Goal: Information Seeking & Learning: Learn about a topic

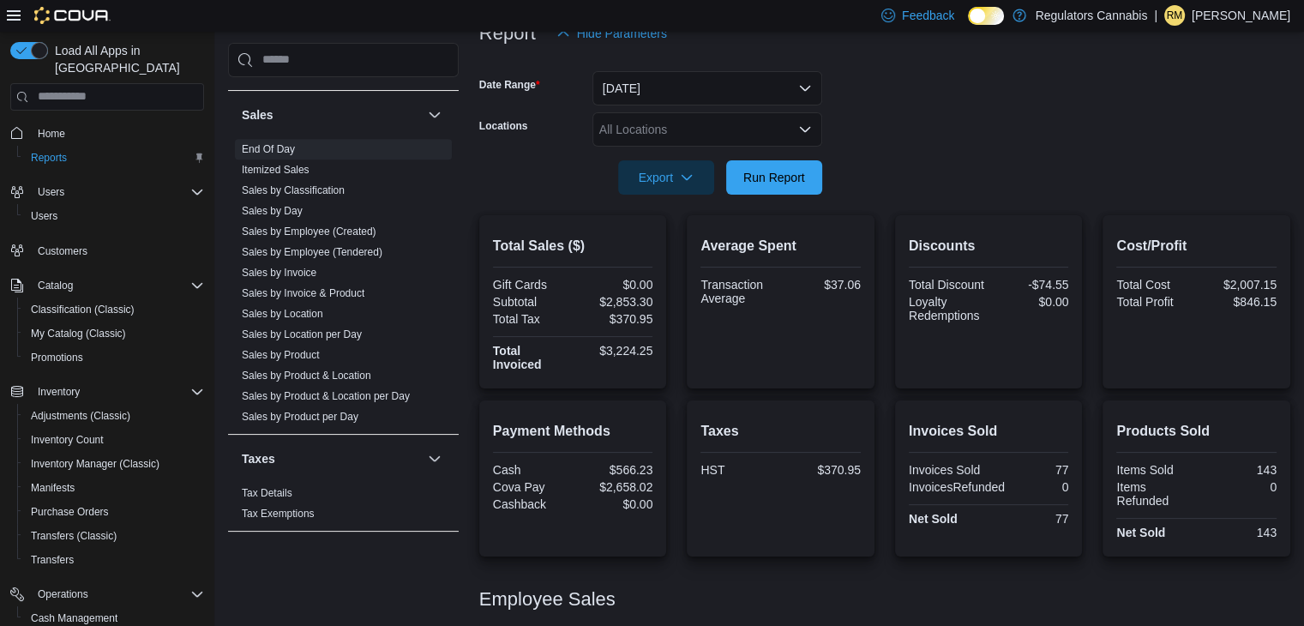
scroll to position [221, 0]
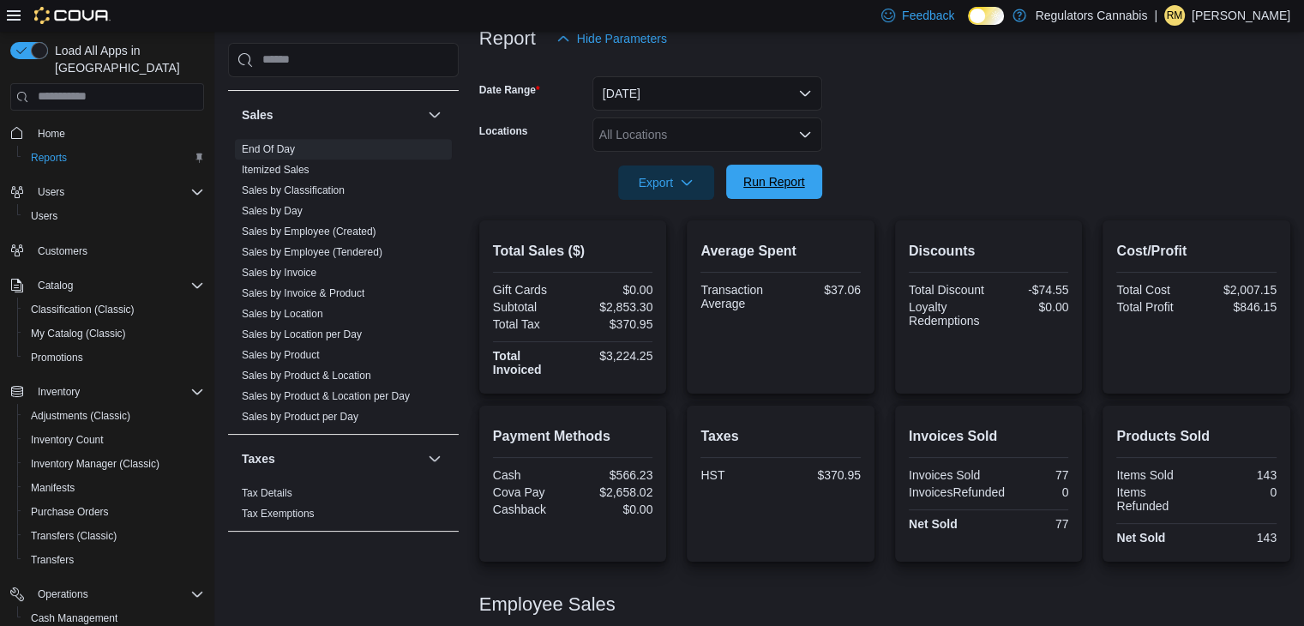
click at [792, 189] on span "Run Report" at bounding box center [773, 182] width 75 height 34
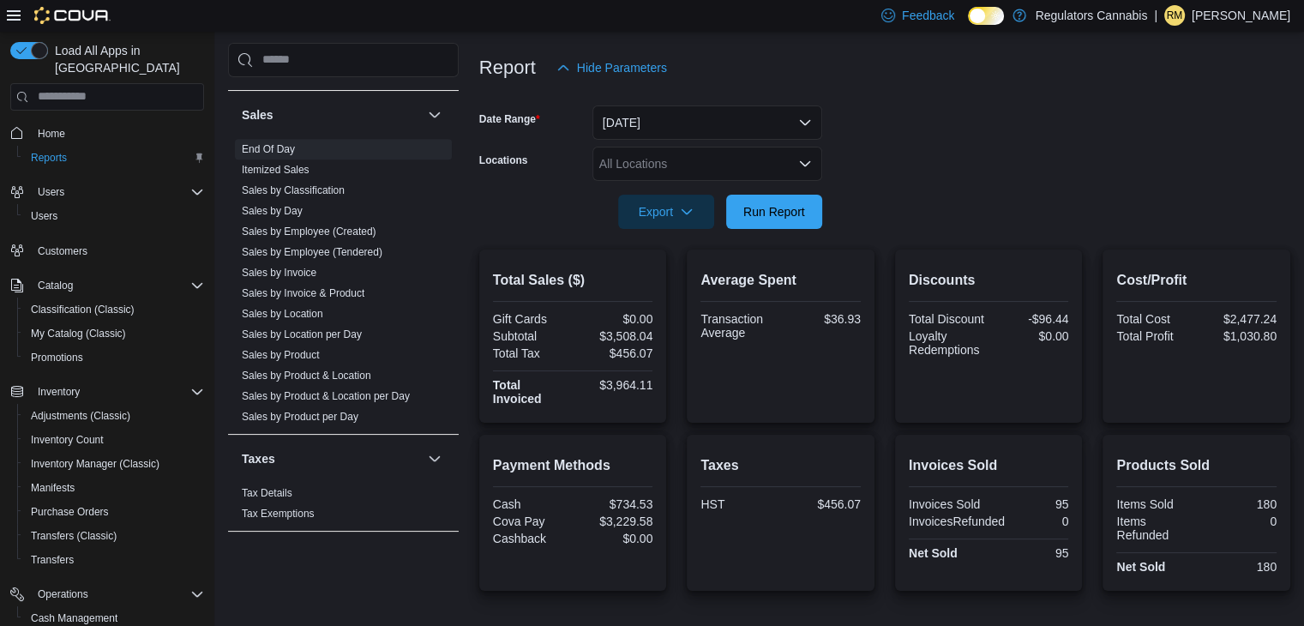
scroll to position [185, 0]
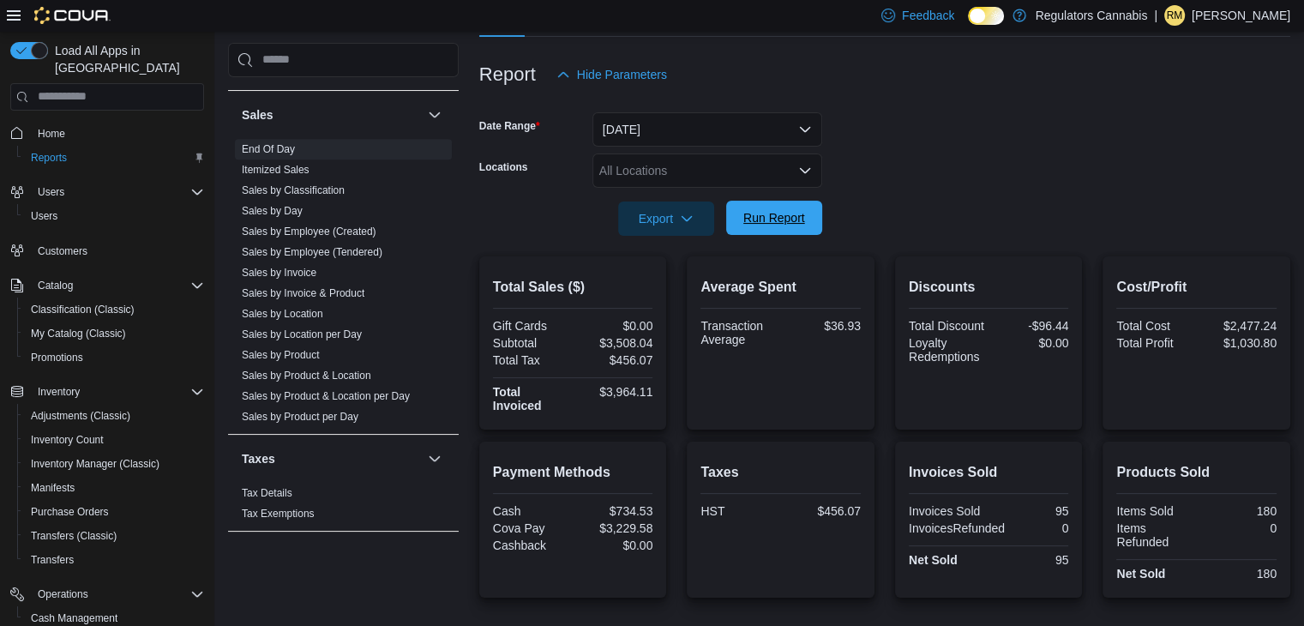
click at [786, 207] on span "Run Report" at bounding box center [773, 218] width 75 height 34
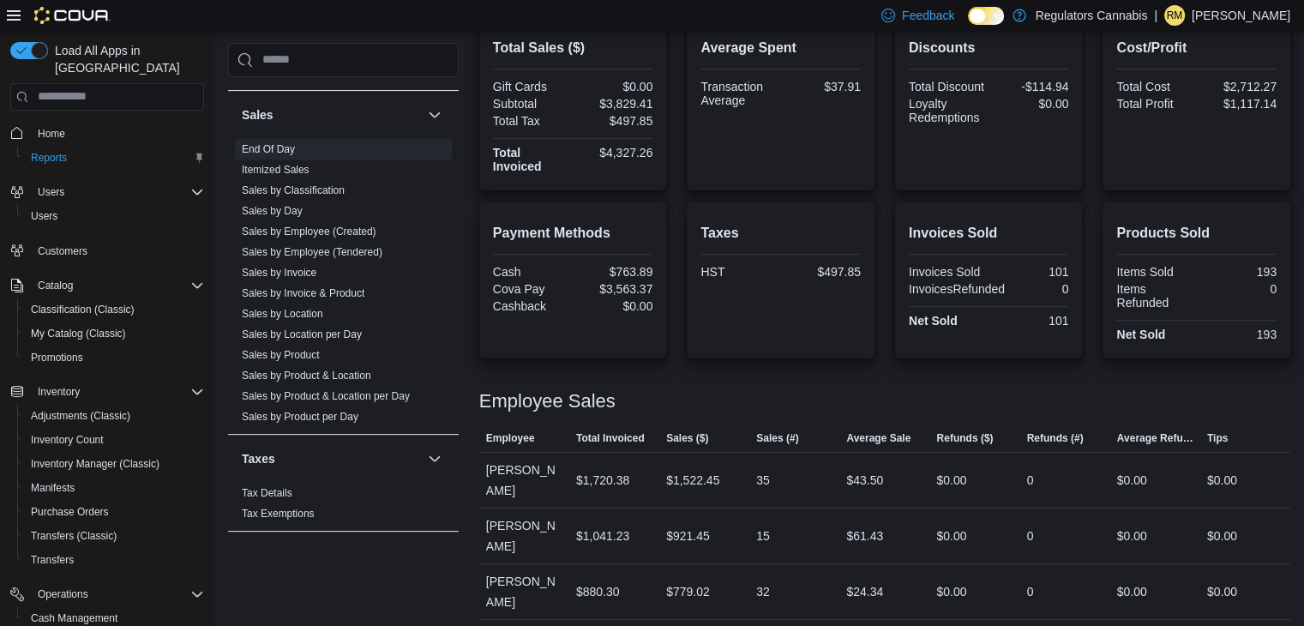
scroll to position [425, 0]
drag, startPoint x: 881, startPoint y: 508, endPoint x: 579, endPoint y: 522, distance: 303.0
click at [579, 522] on tr "Employee Rachel McLennan Total Invoiced $1,041.23 Sales ($) $921.45 Sales (#) 1…" at bounding box center [884, 535] width 811 height 56
click at [645, 574] on div "$880.30" at bounding box center [614, 591] width 90 height 34
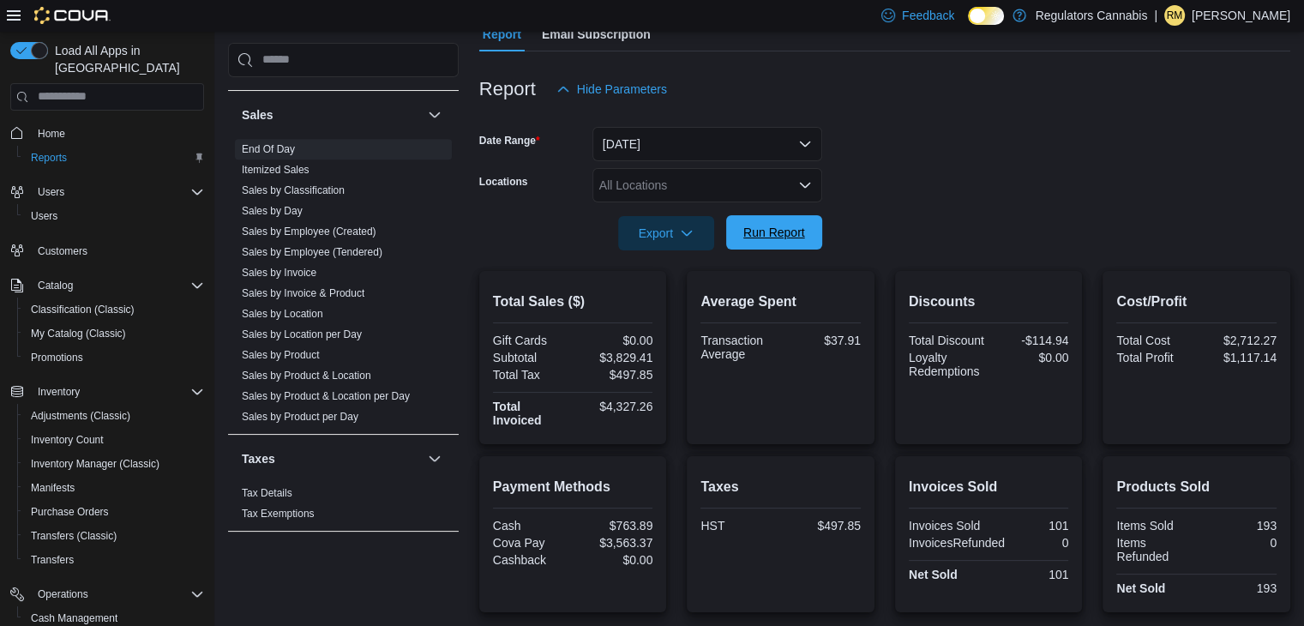
scroll to position [170, 0]
click at [760, 244] on span "Run Report" at bounding box center [773, 233] width 75 height 34
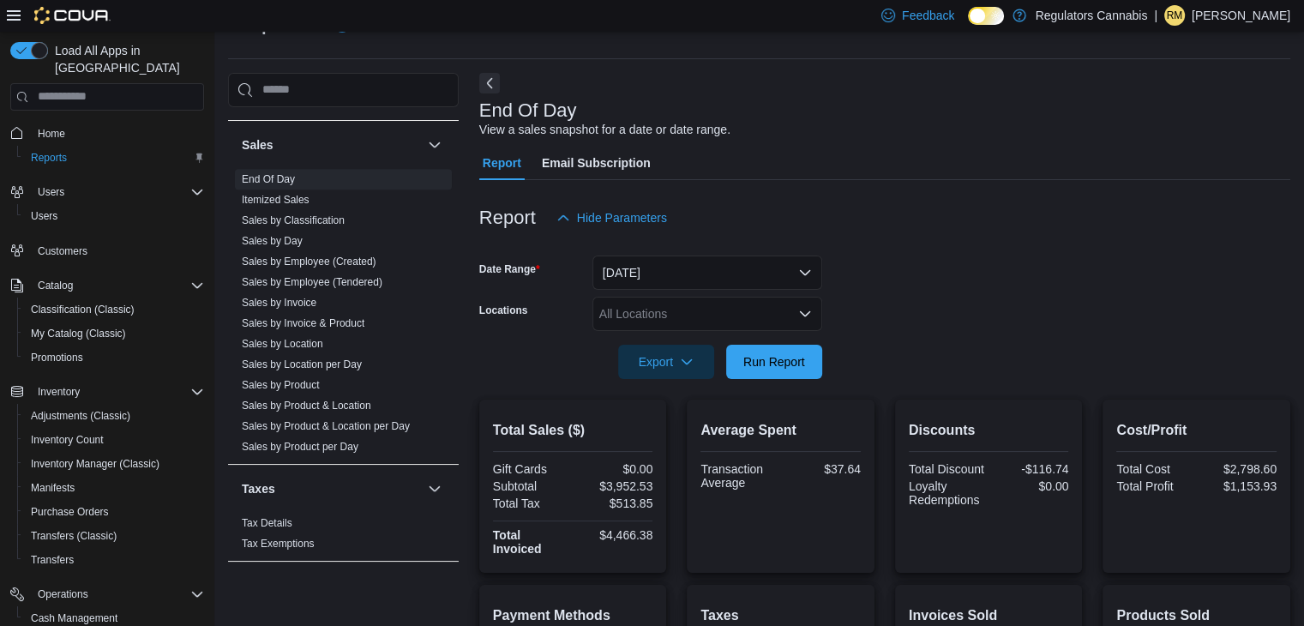
scroll to position [21, 0]
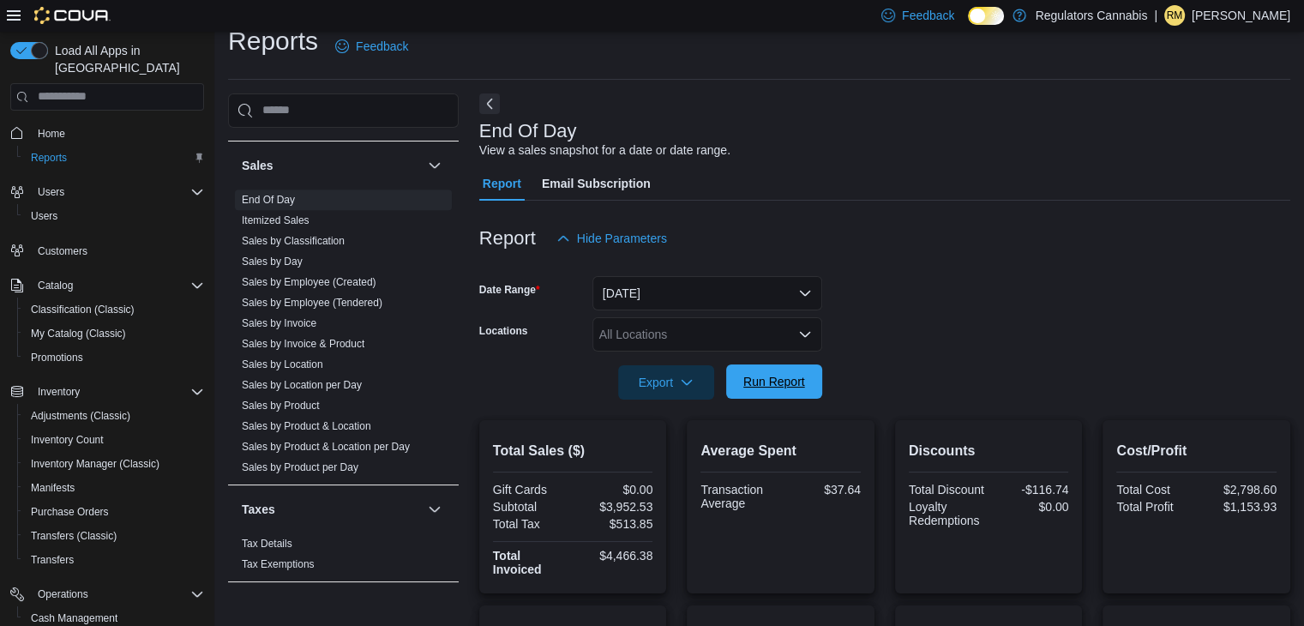
click at [804, 377] on span "Run Report" at bounding box center [774, 381] width 62 height 17
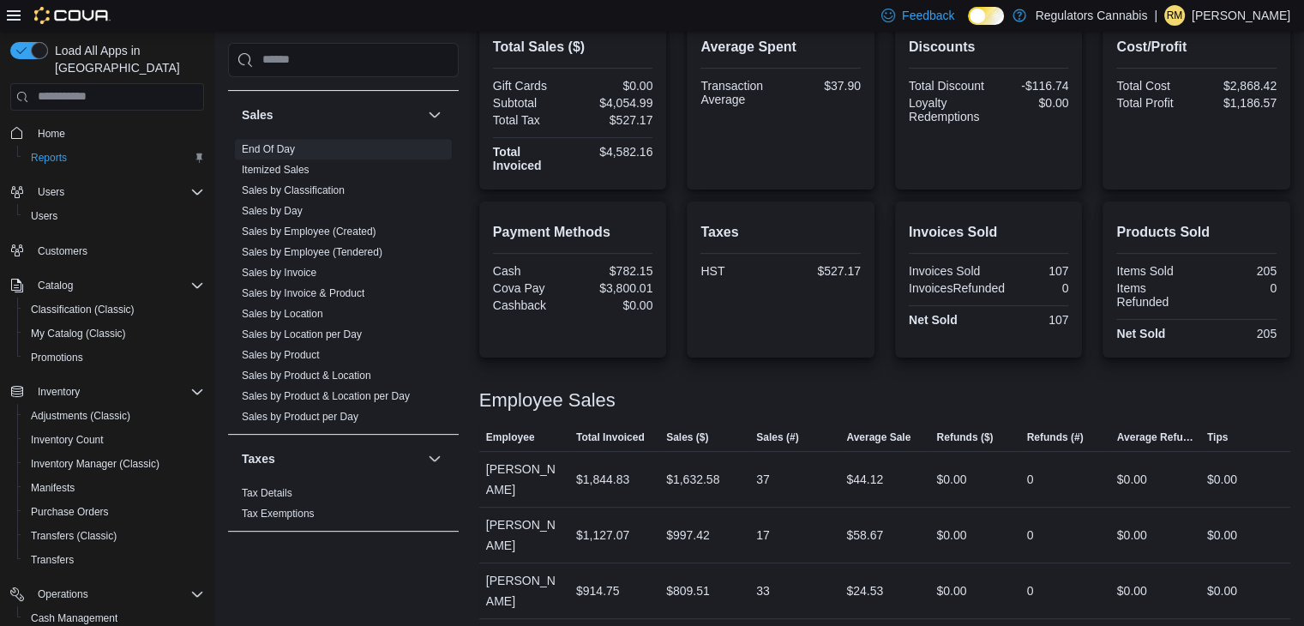
scroll to position [480, 0]
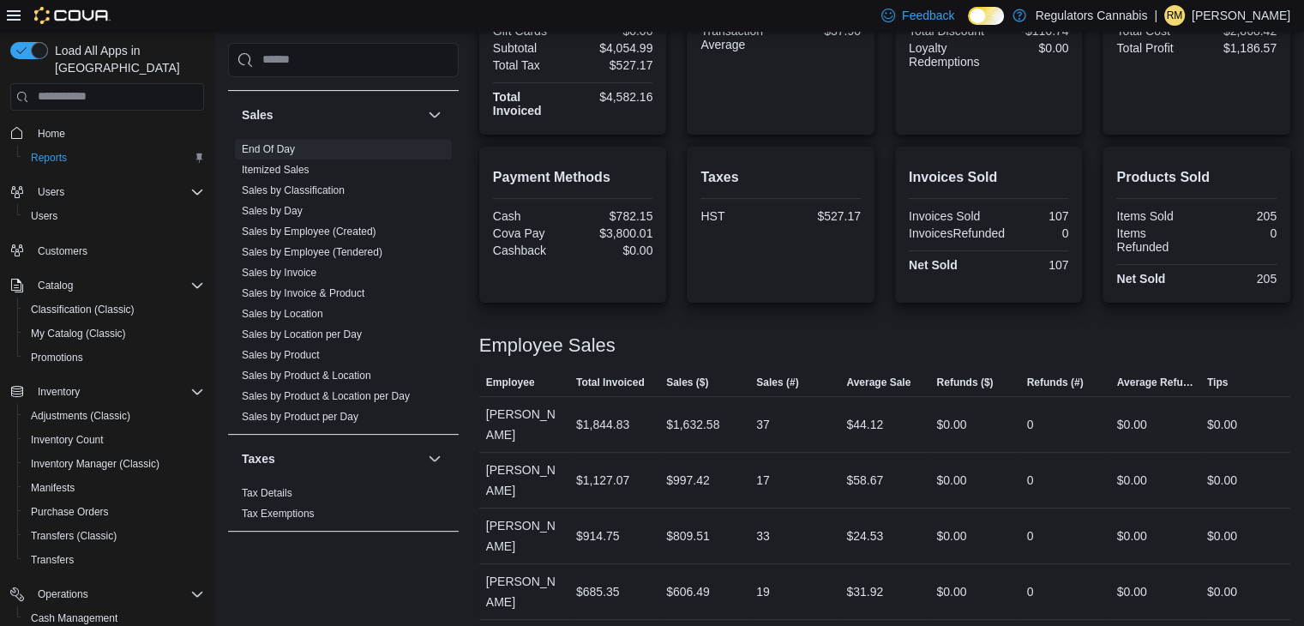
click at [714, 407] on div "$1,632.58" at bounding box center [704, 424] width 90 height 34
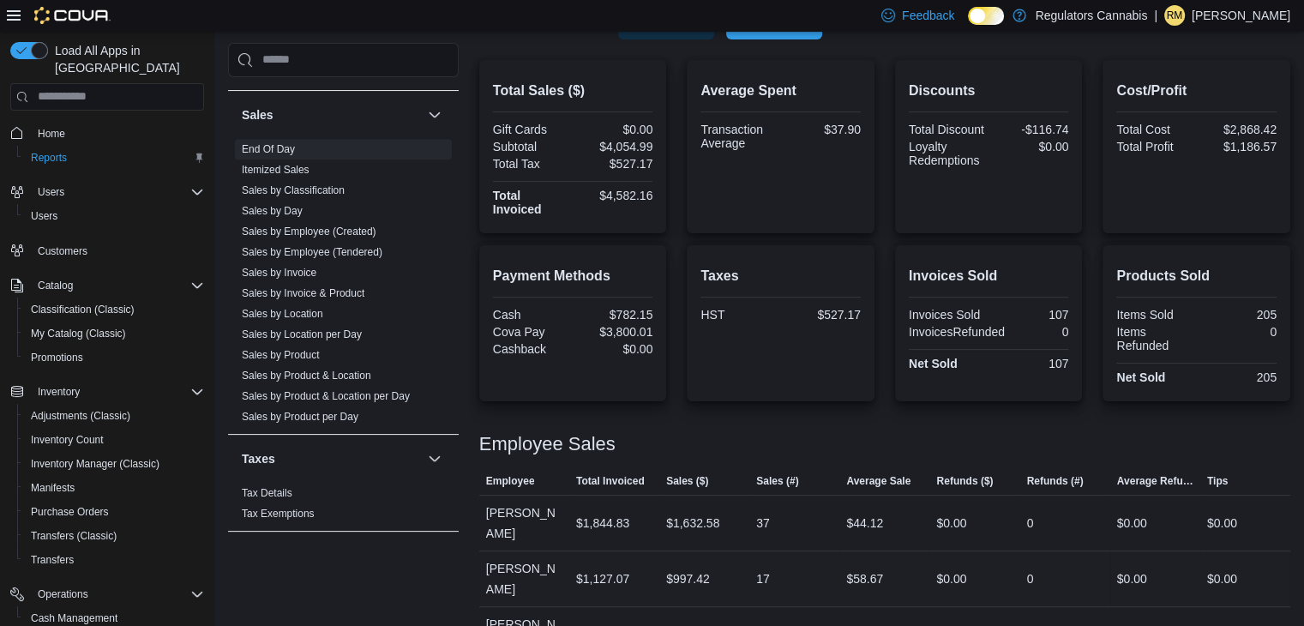
click at [845, 480] on span "Average Sale" at bounding box center [884, 480] width 90 height 27
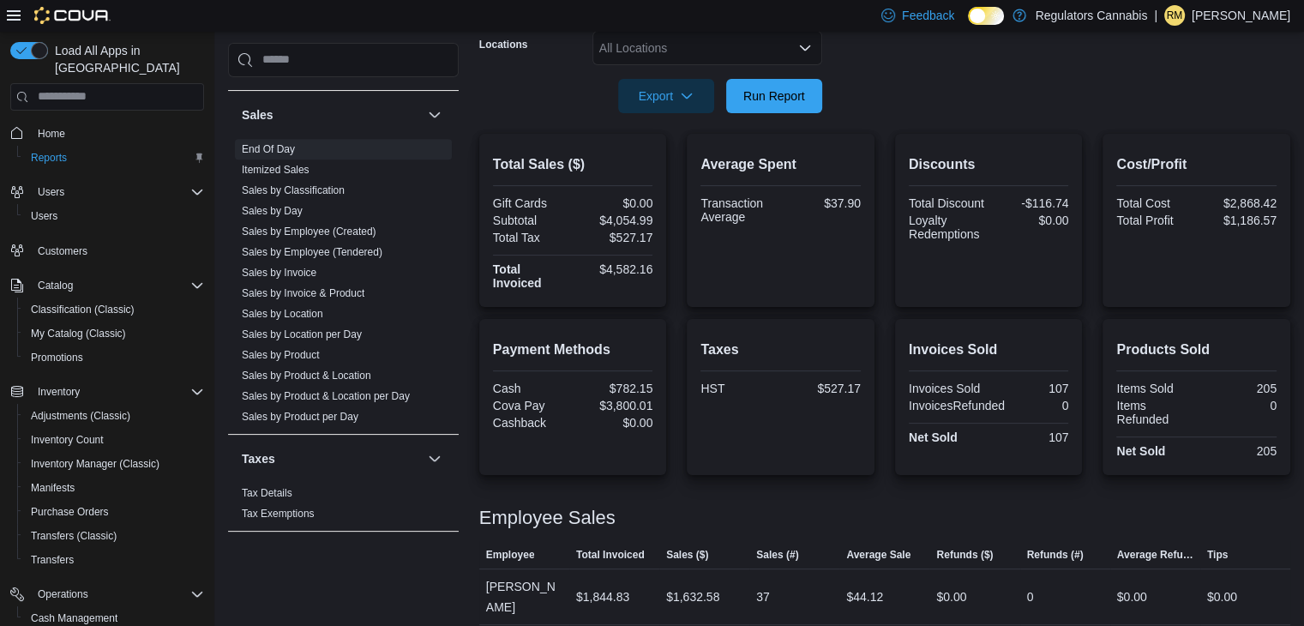
scroll to position [306, 0]
click at [770, 104] on span "Run Report" at bounding box center [774, 96] width 62 height 17
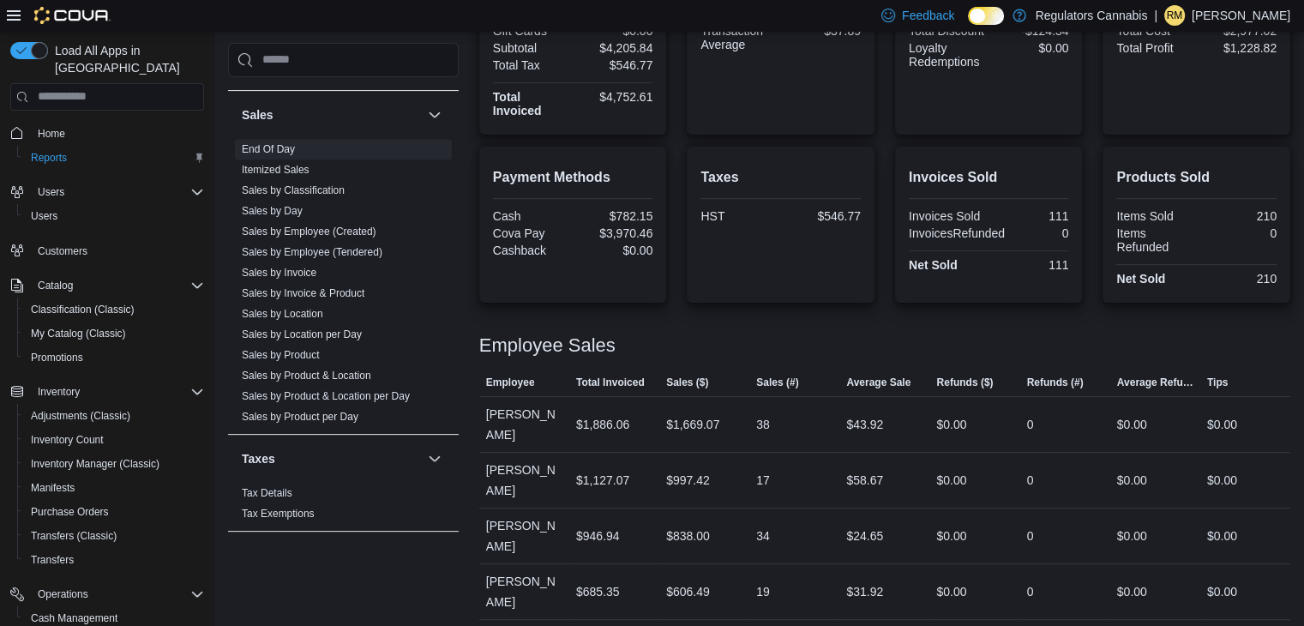
click at [832, 363] on div at bounding box center [884, 363] width 811 height 14
click at [288, 311] on link "Sales by Location" at bounding box center [282, 314] width 81 height 12
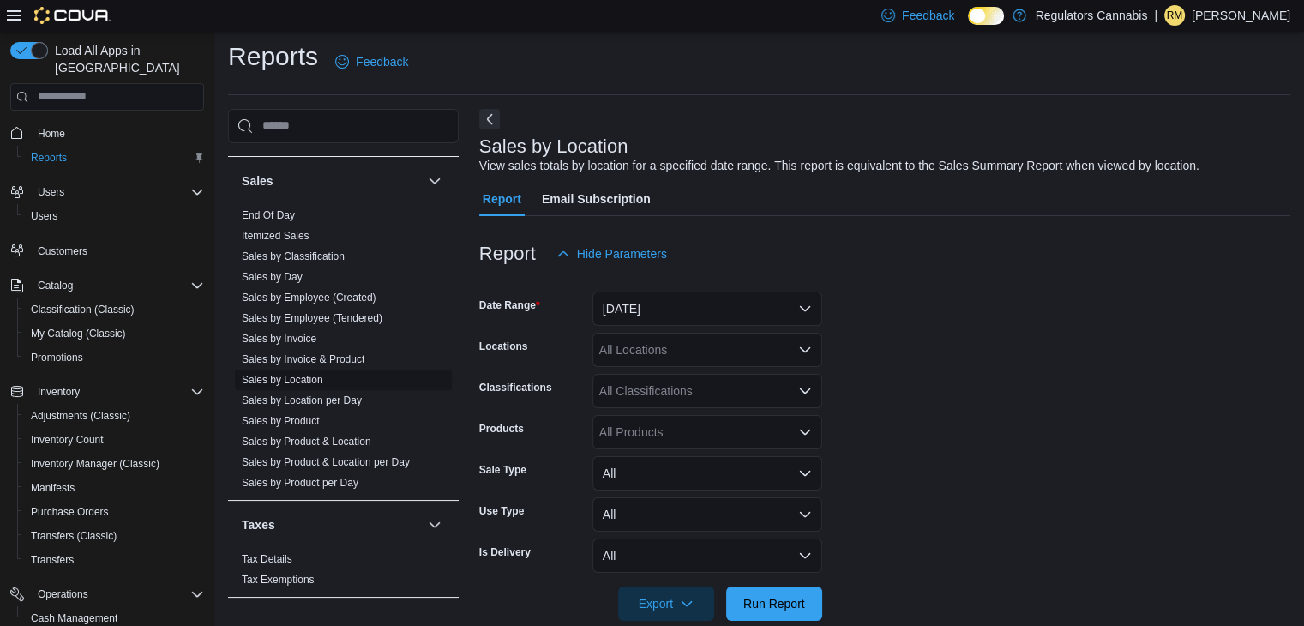
scroll to position [34, 0]
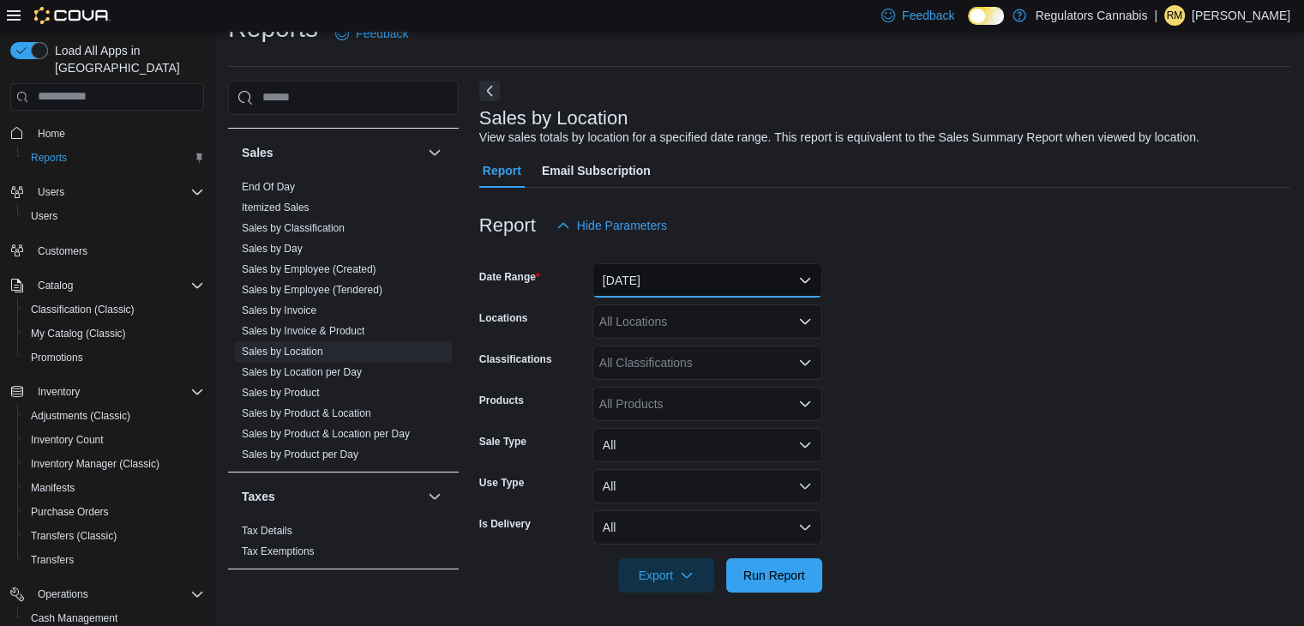
click at [690, 272] on button "Yesterday" at bounding box center [707, 280] width 230 height 34
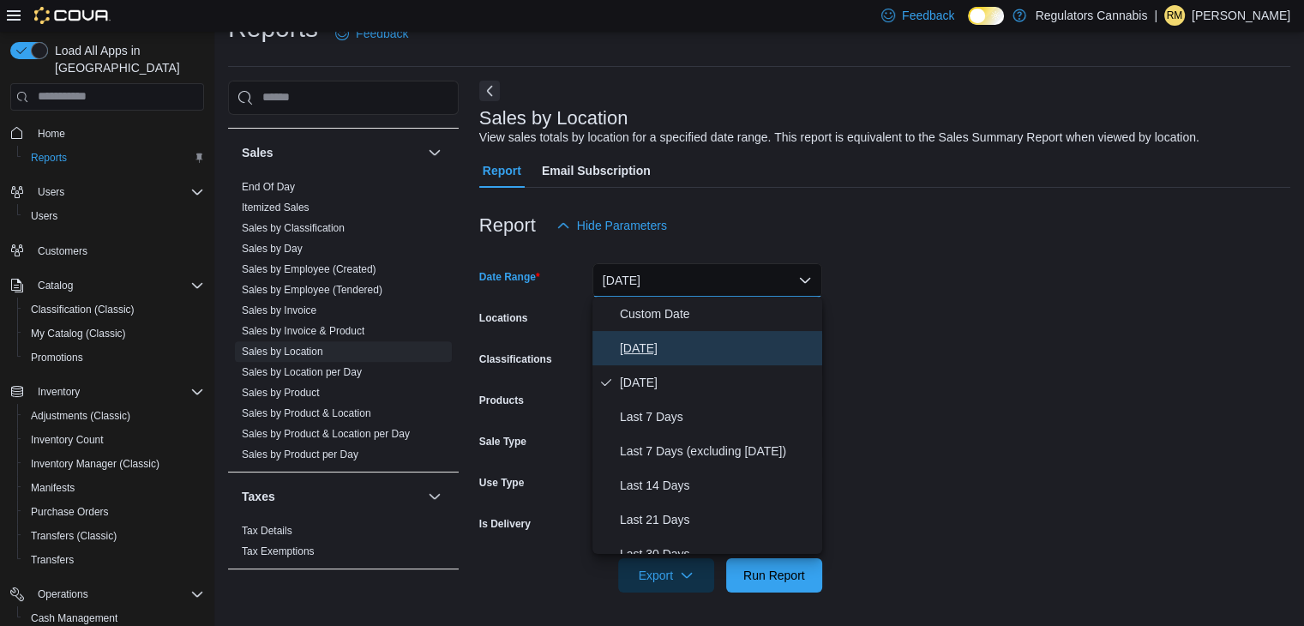
click at [651, 341] on span "[DATE]" at bounding box center [717, 348] width 195 height 21
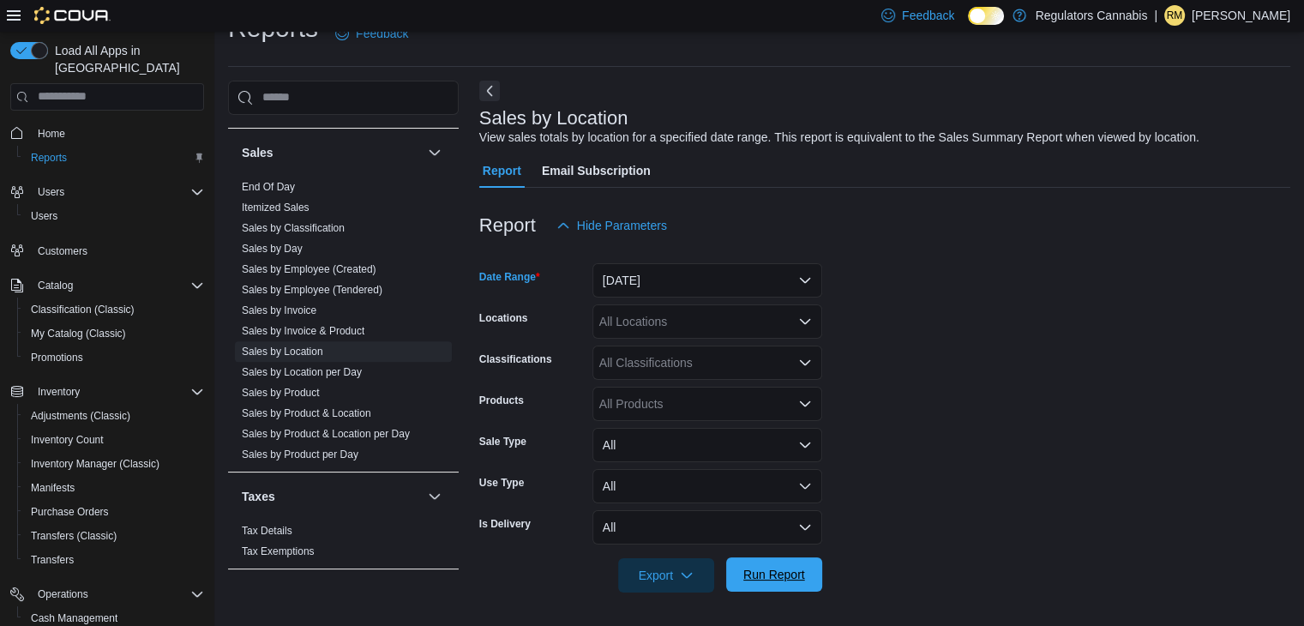
click at [780, 568] on span "Run Report" at bounding box center [774, 574] width 62 height 17
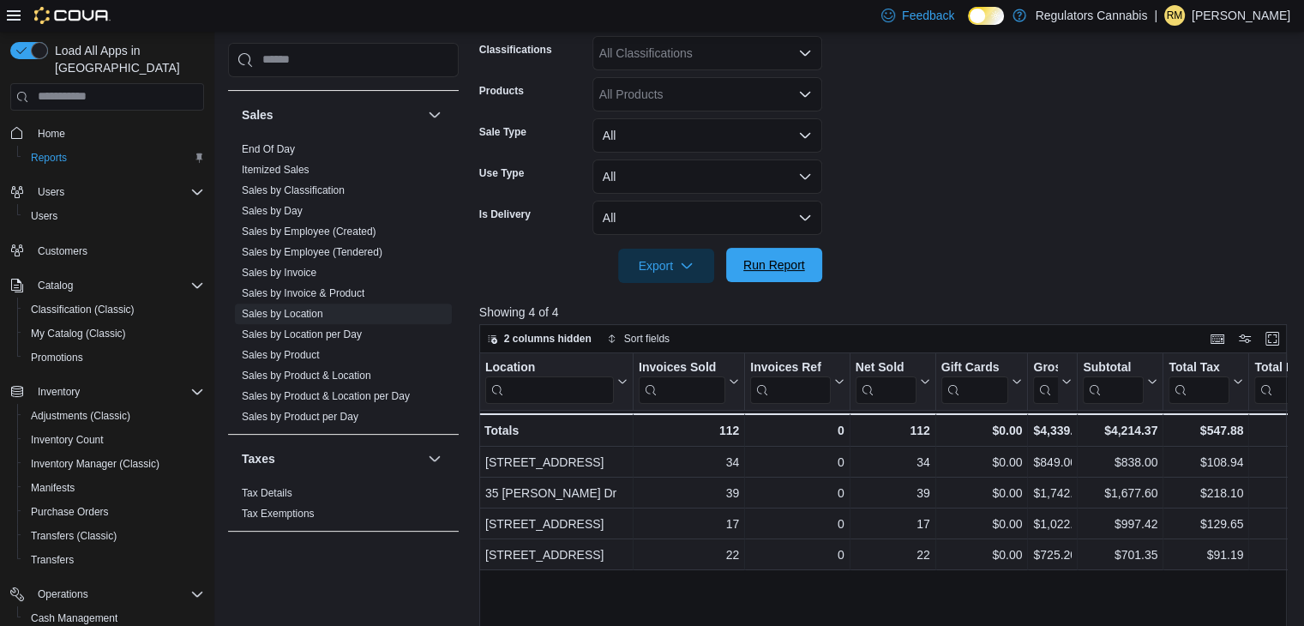
click at [782, 269] on span "Run Report" at bounding box center [774, 264] width 62 height 17
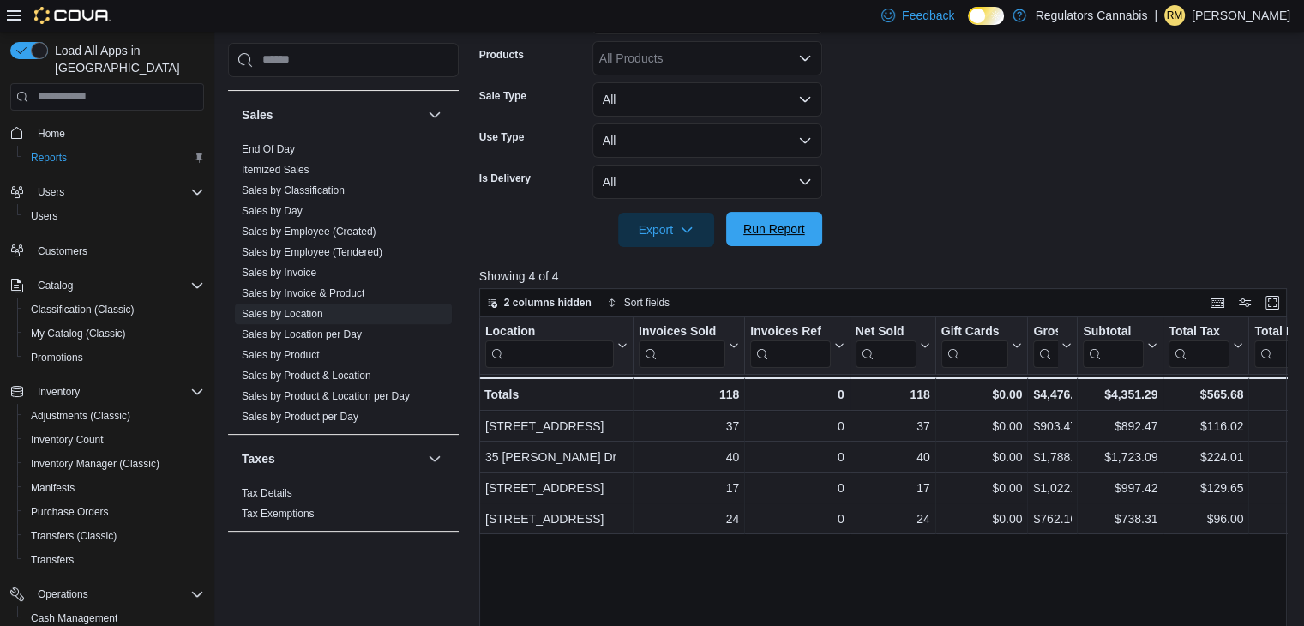
scroll to position [385, 0]
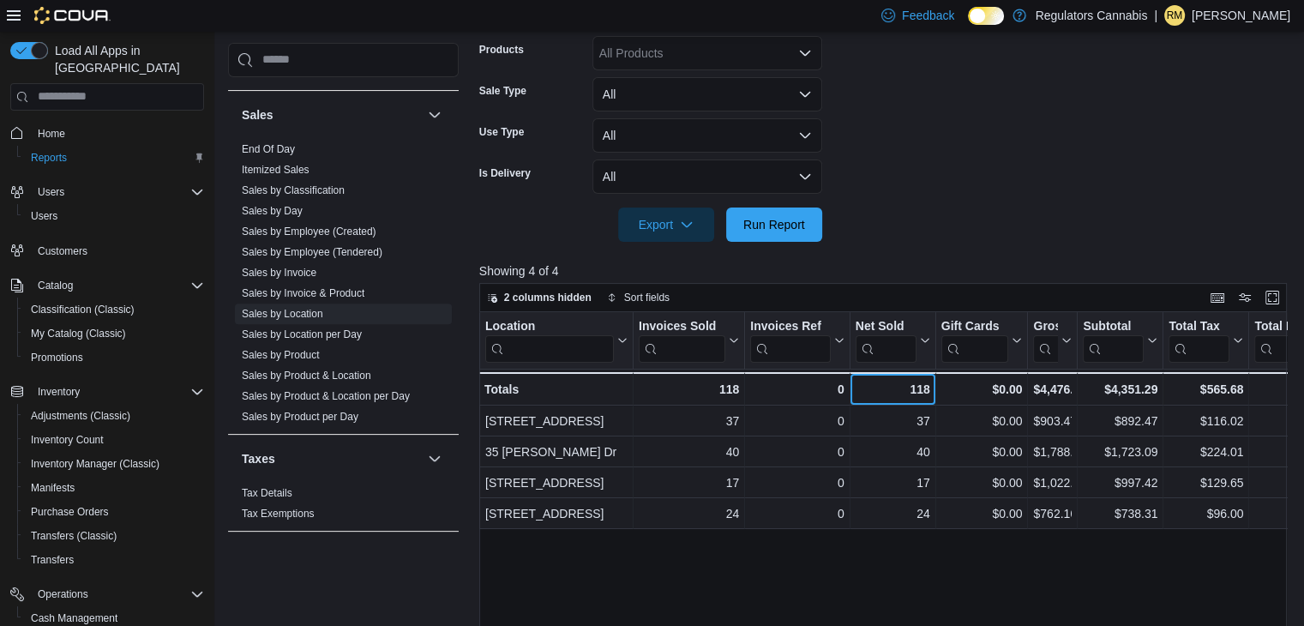
click at [875, 379] on div "118" at bounding box center [893, 389] width 75 height 21
click at [279, 145] on link "End Of Day" at bounding box center [268, 149] width 53 height 12
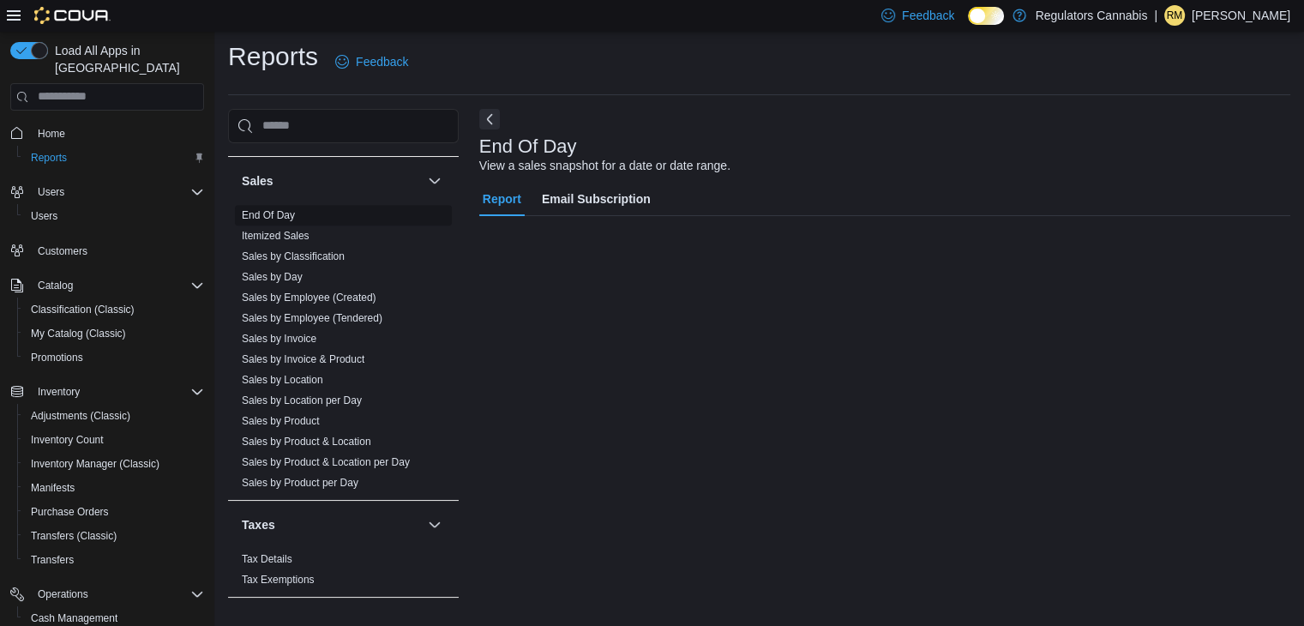
scroll to position [6, 0]
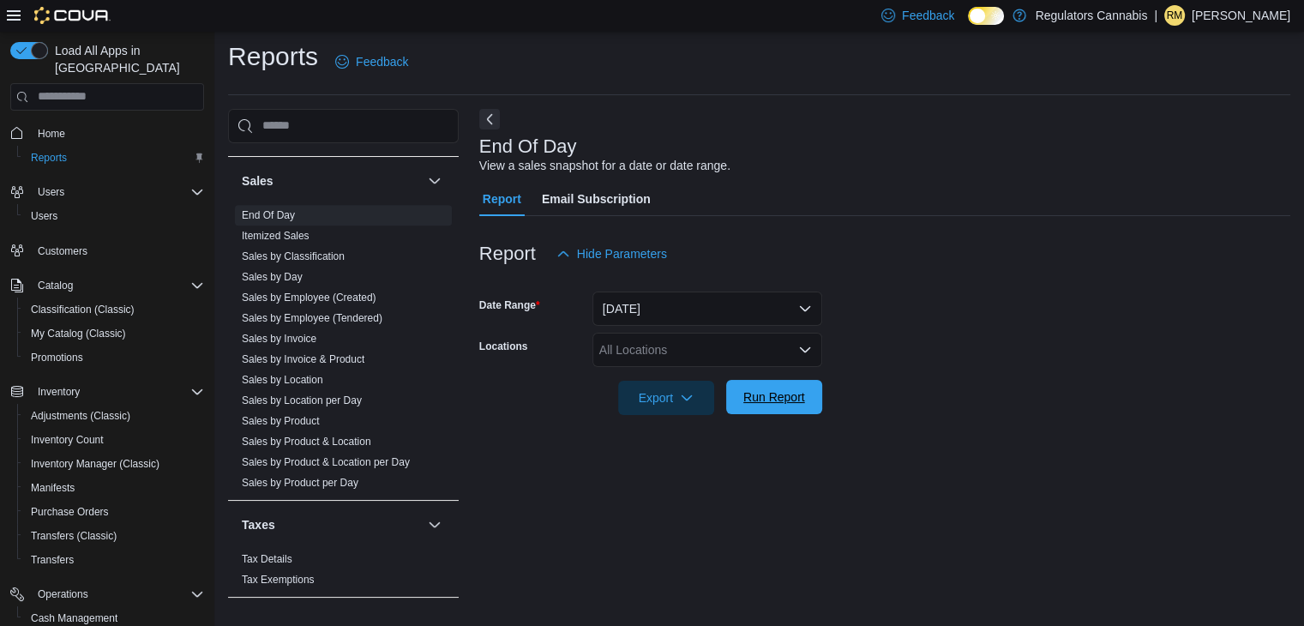
click at [785, 393] on span "Run Report" at bounding box center [774, 396] width 62 height 17
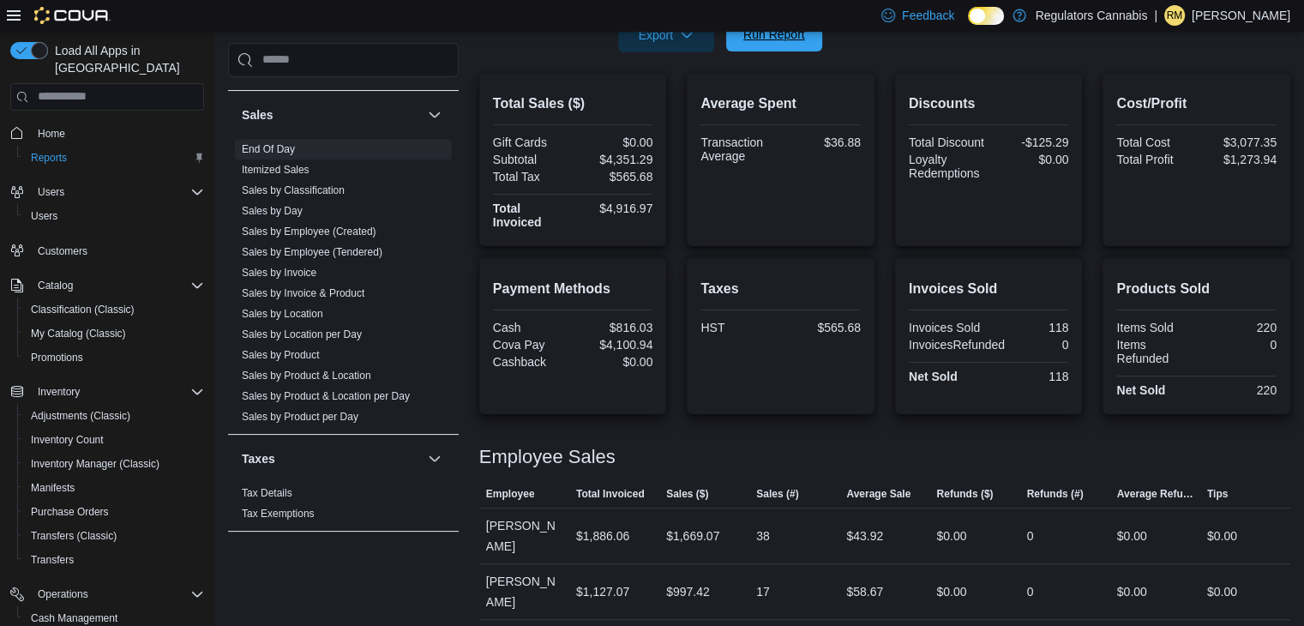
scroll to position [515, 0]
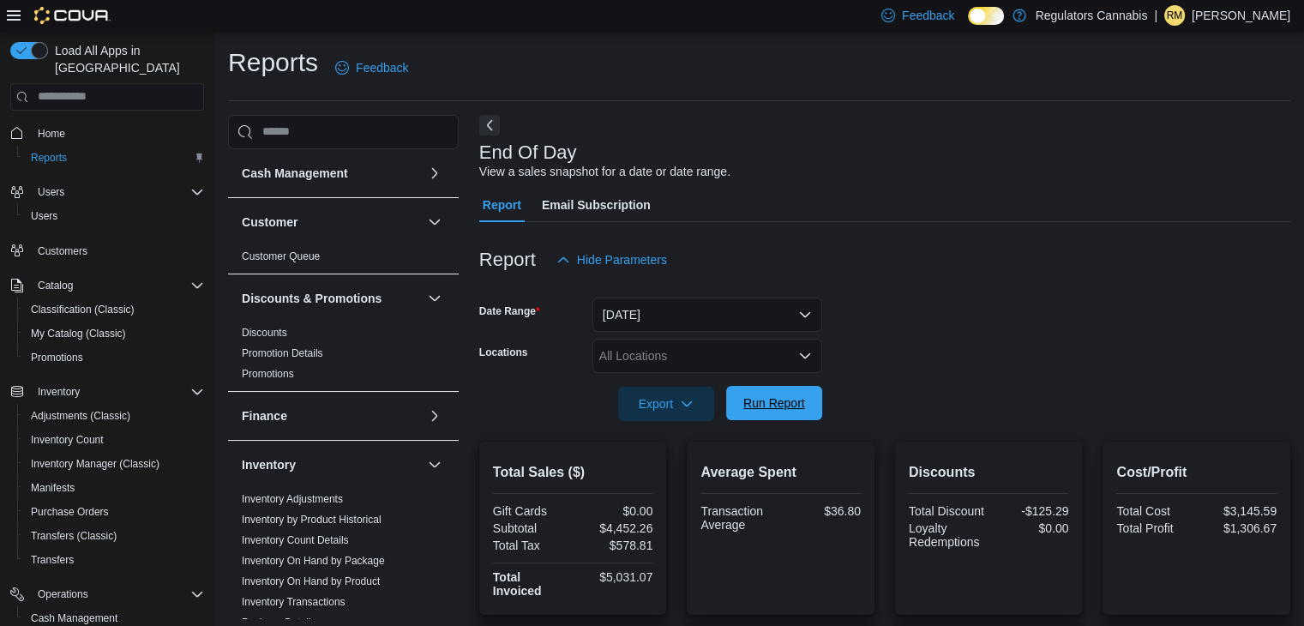
click at [785, 394] on span "Run Report" at bounding box center [773, 403] width 75 height 34
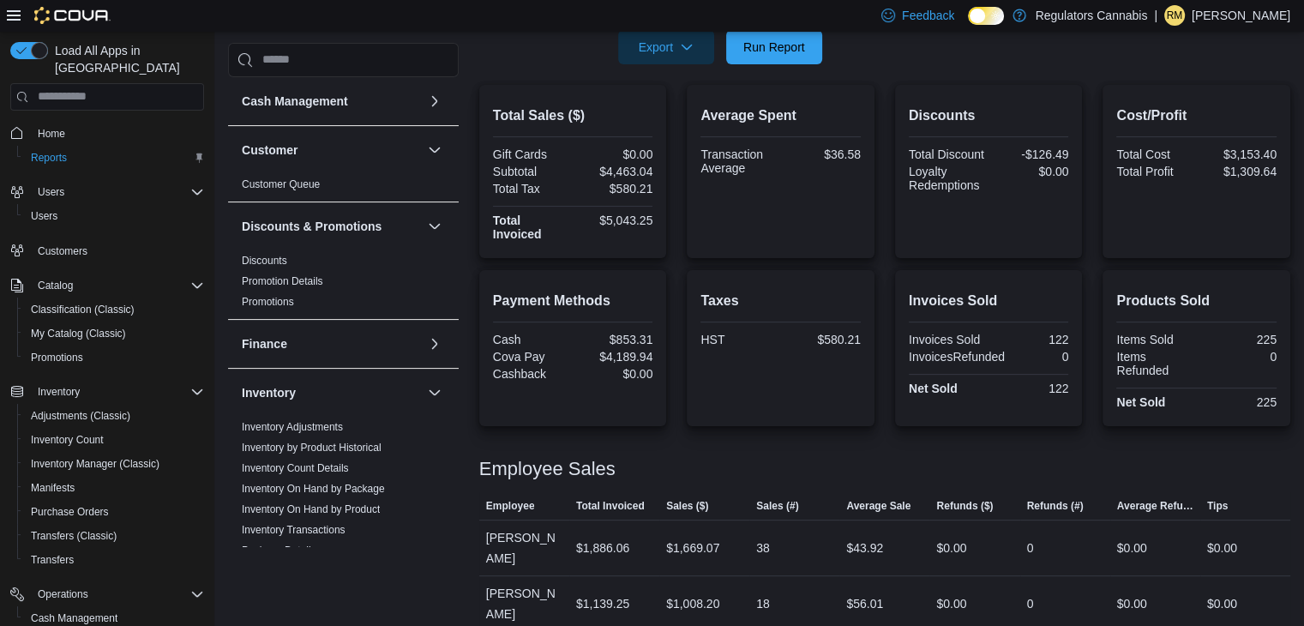
scroll to position [264, 0]
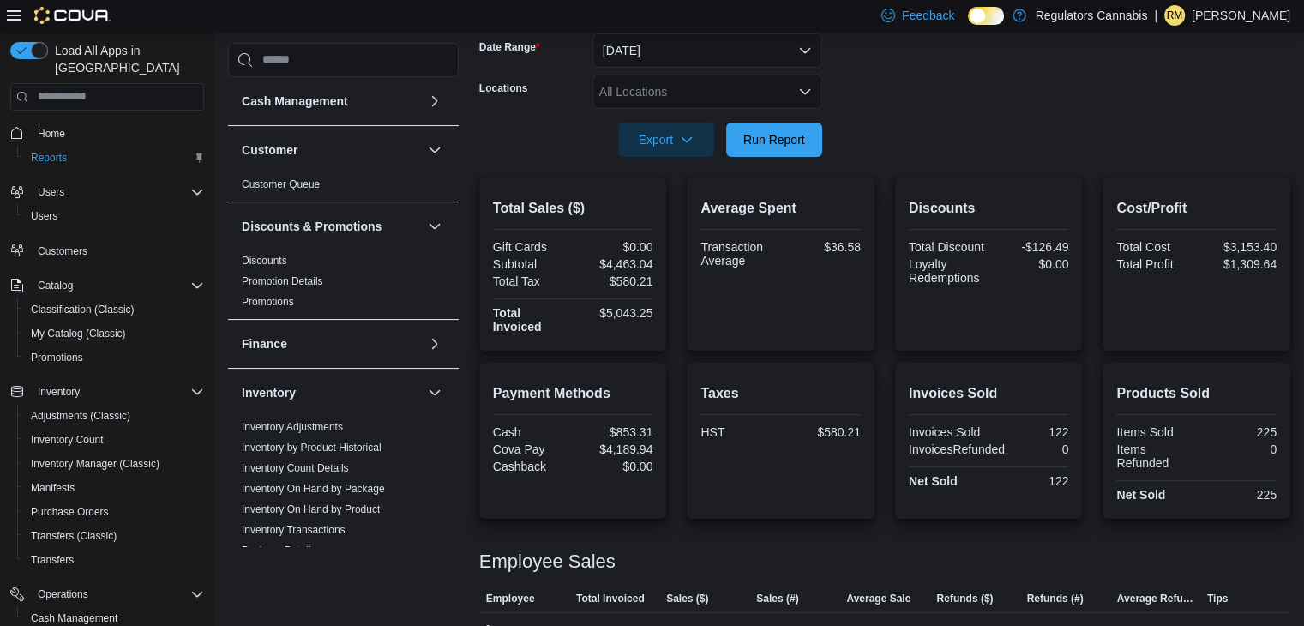
drag, startPoint x: 770, startPoint y: 143, endPoint x: 875, endPoint y: 102, distance: 112.4
click at [875, 102] on form "Date Range Today Locations All Locations Export Run Report" at bounding box center [884, 85] width 811 height 144
click at [782, 138] on span "Run Report" at bounding box center [774, 138] width 62 height 17
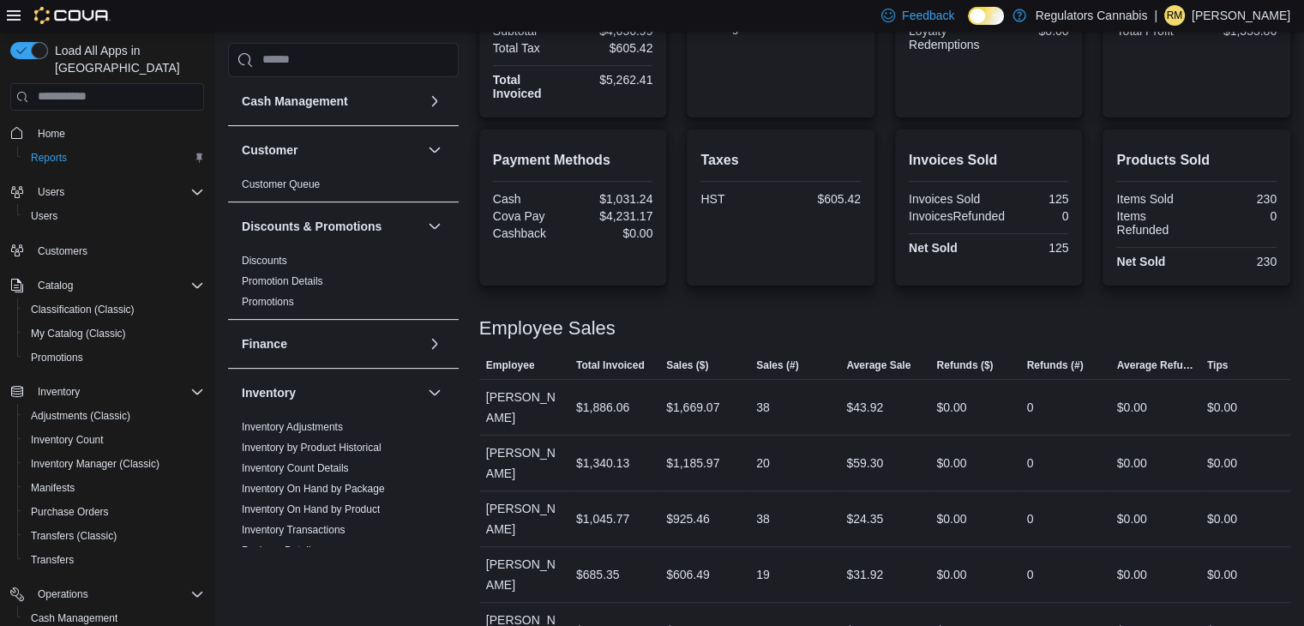
scroll to position [515, 0]
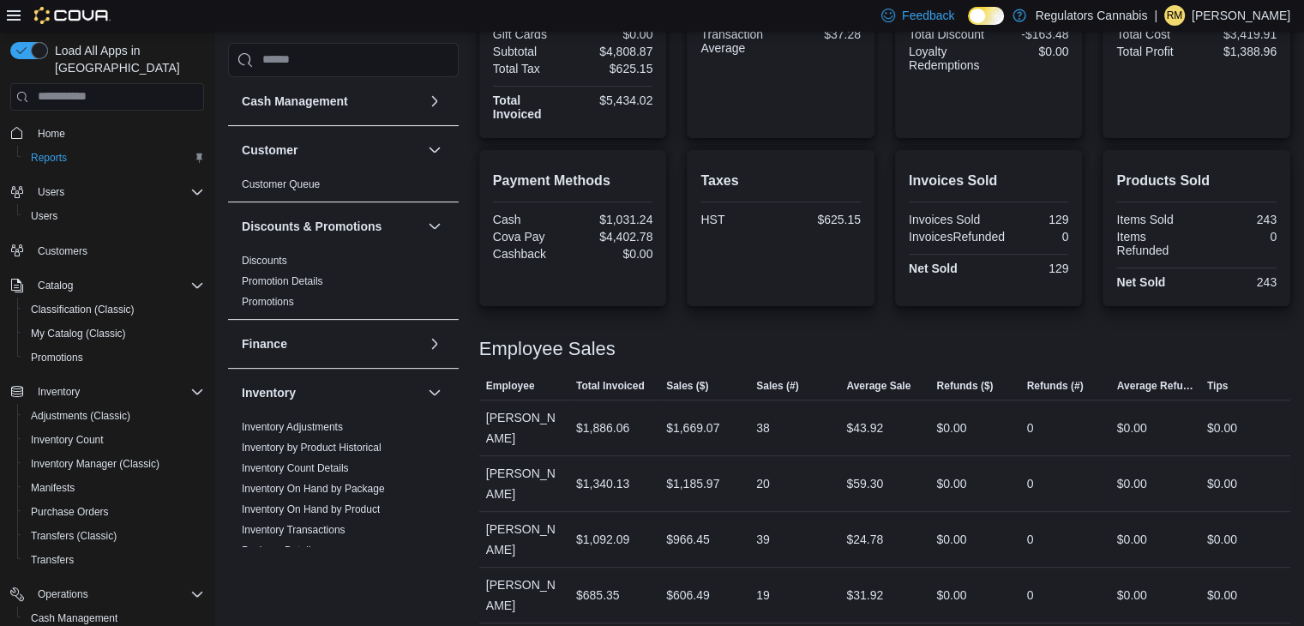
scroll to position [586, 0]
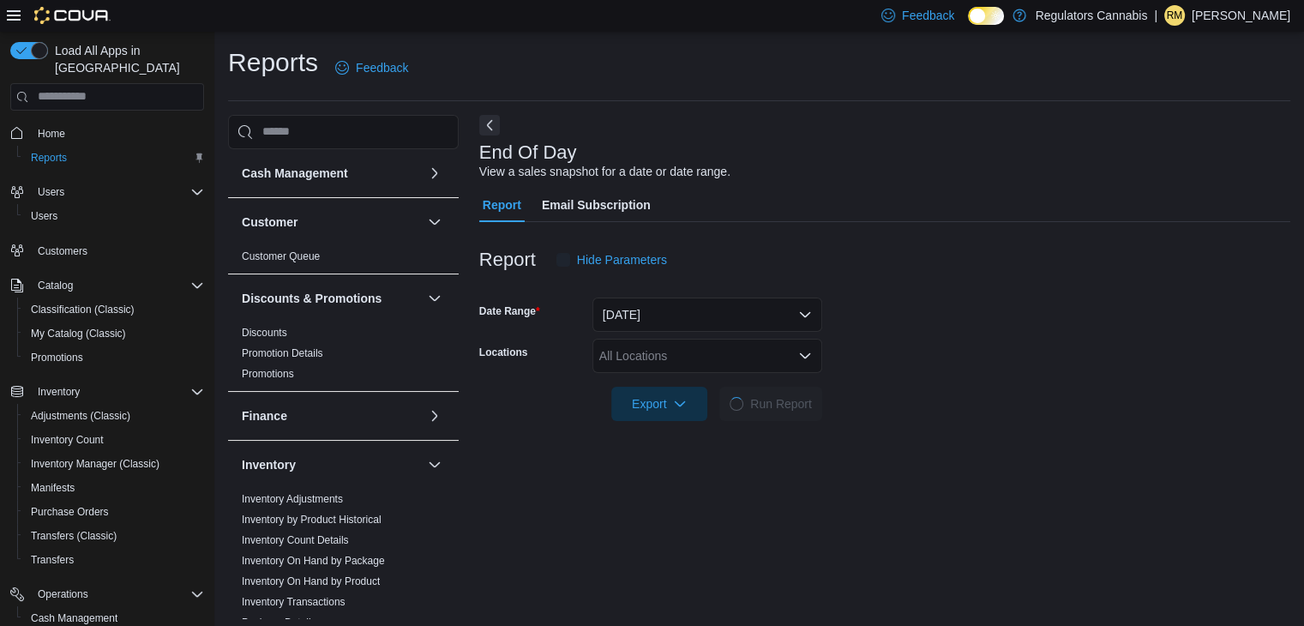
scroll to position [6, 0]
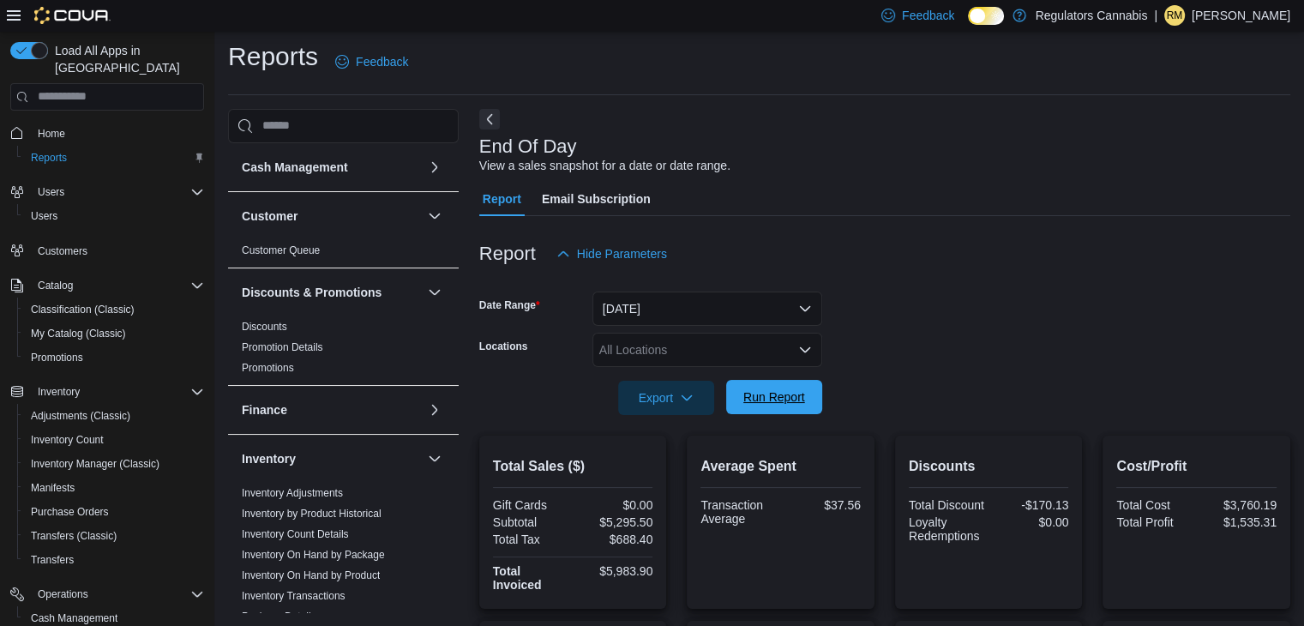
click at [779, 392] on span "Run Report" at bounding box center [774, 396] width 62 height 17
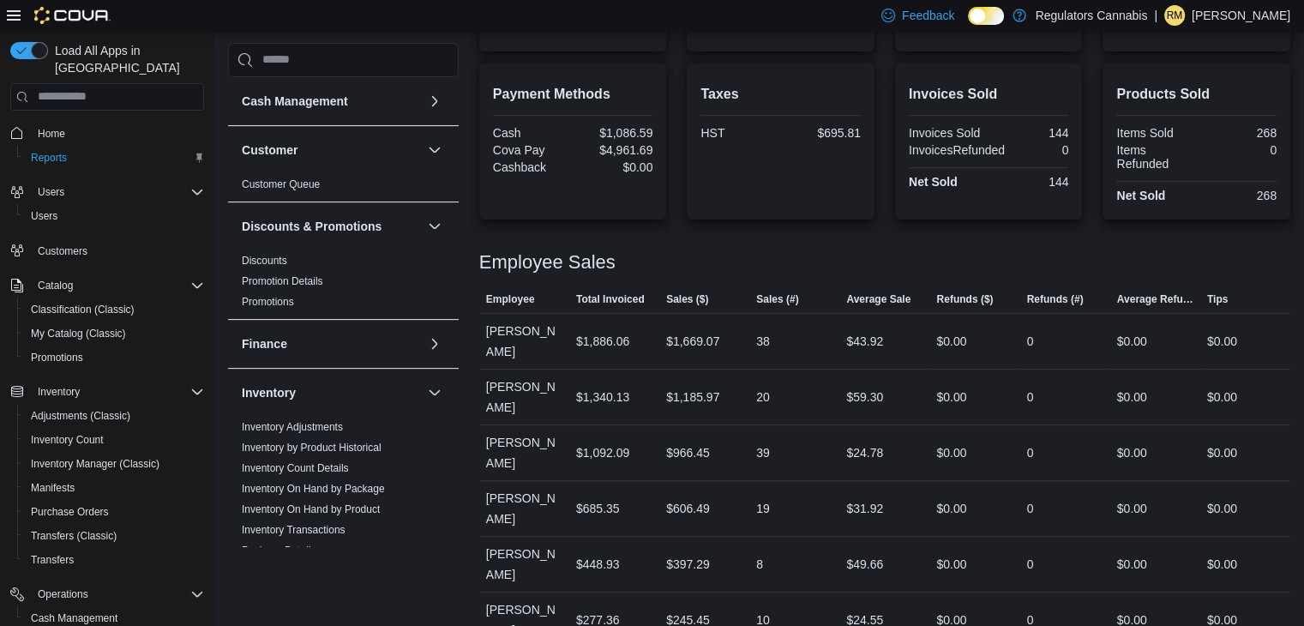
scroll to position [586, 0]
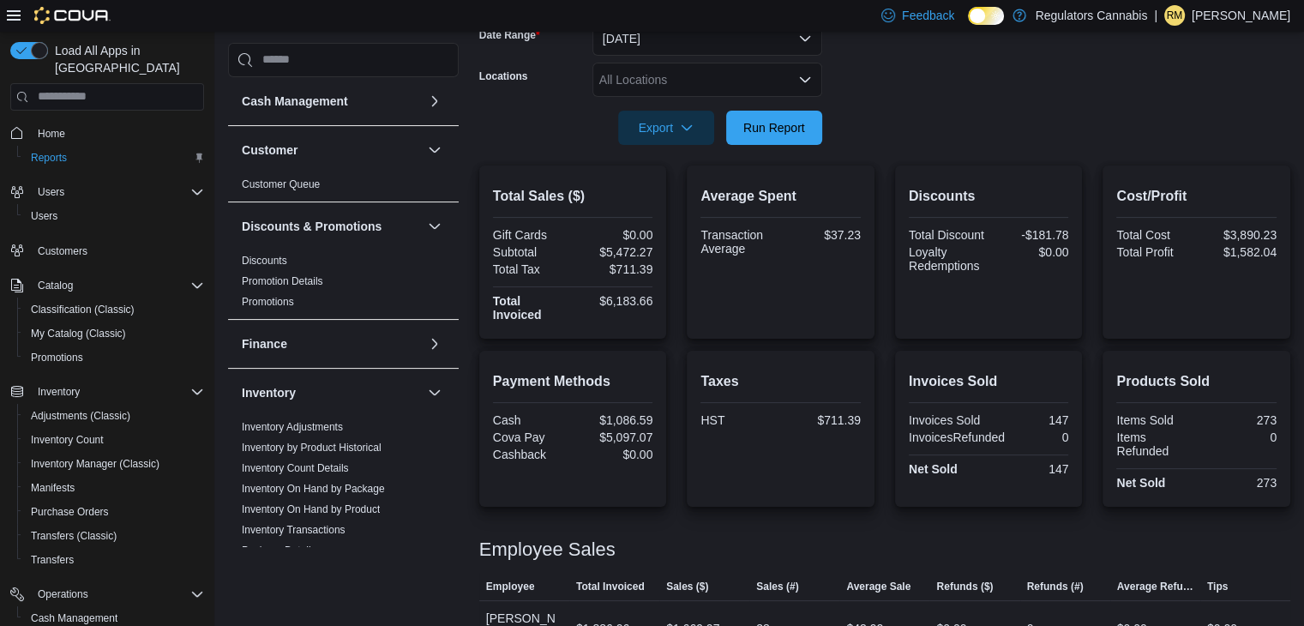
scroll to position [586, 0]
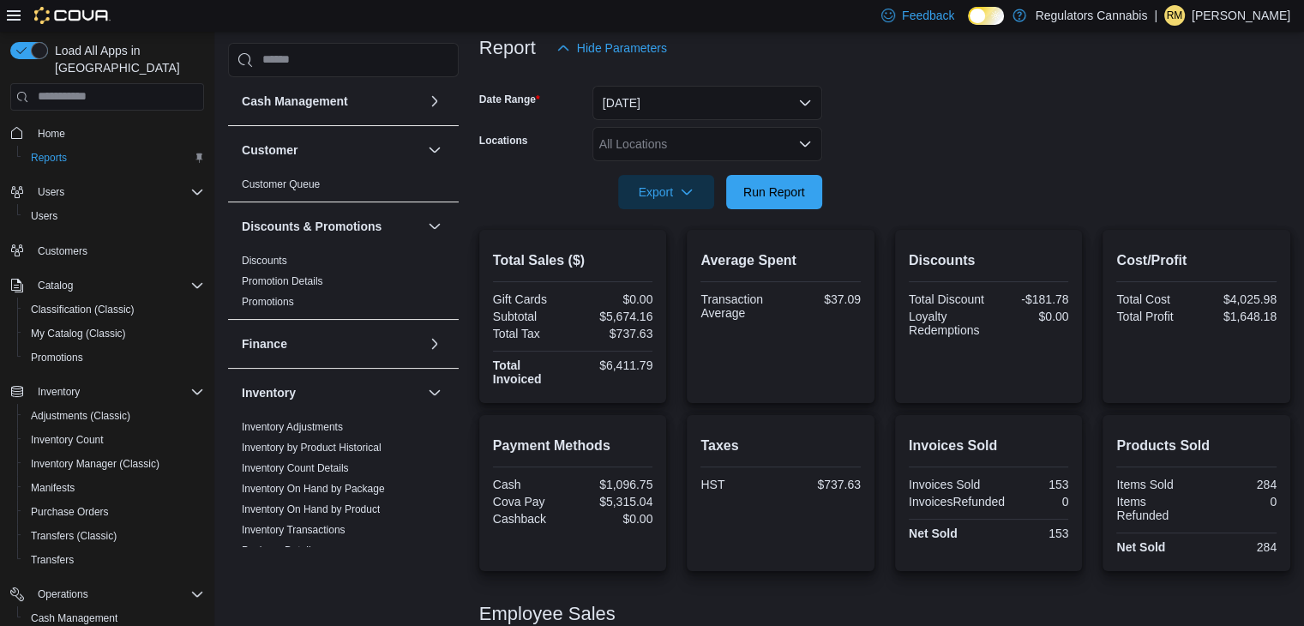
scroll to position [586, 0]
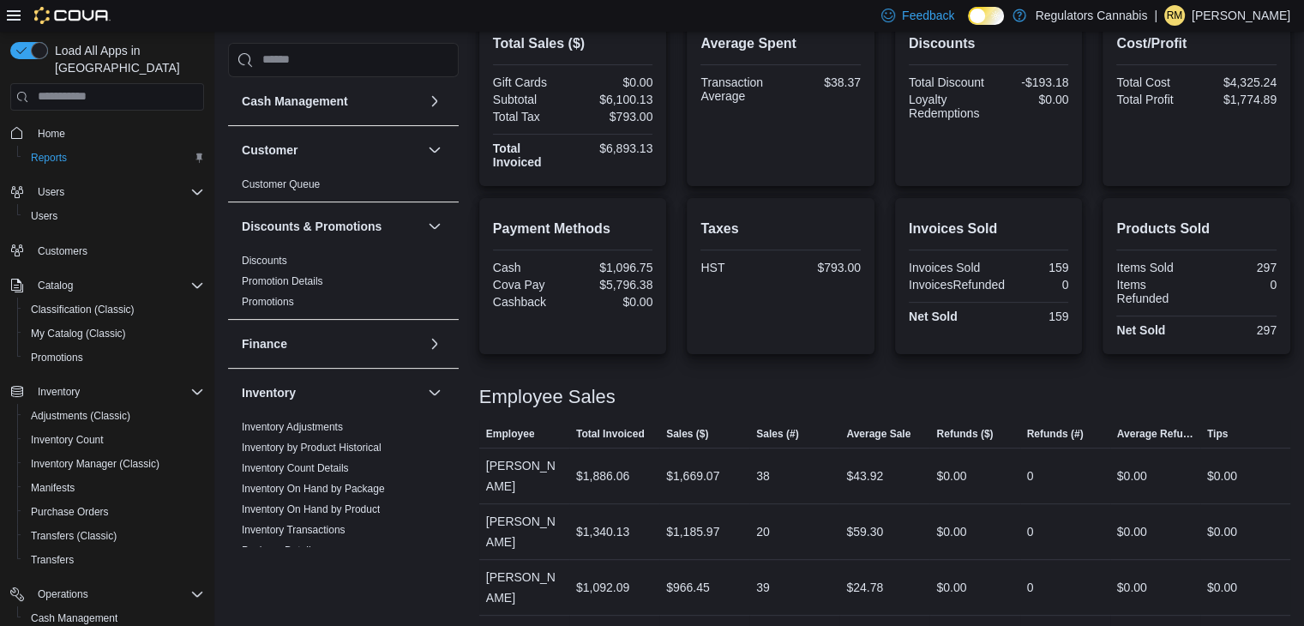
scroll to position [586, 0]
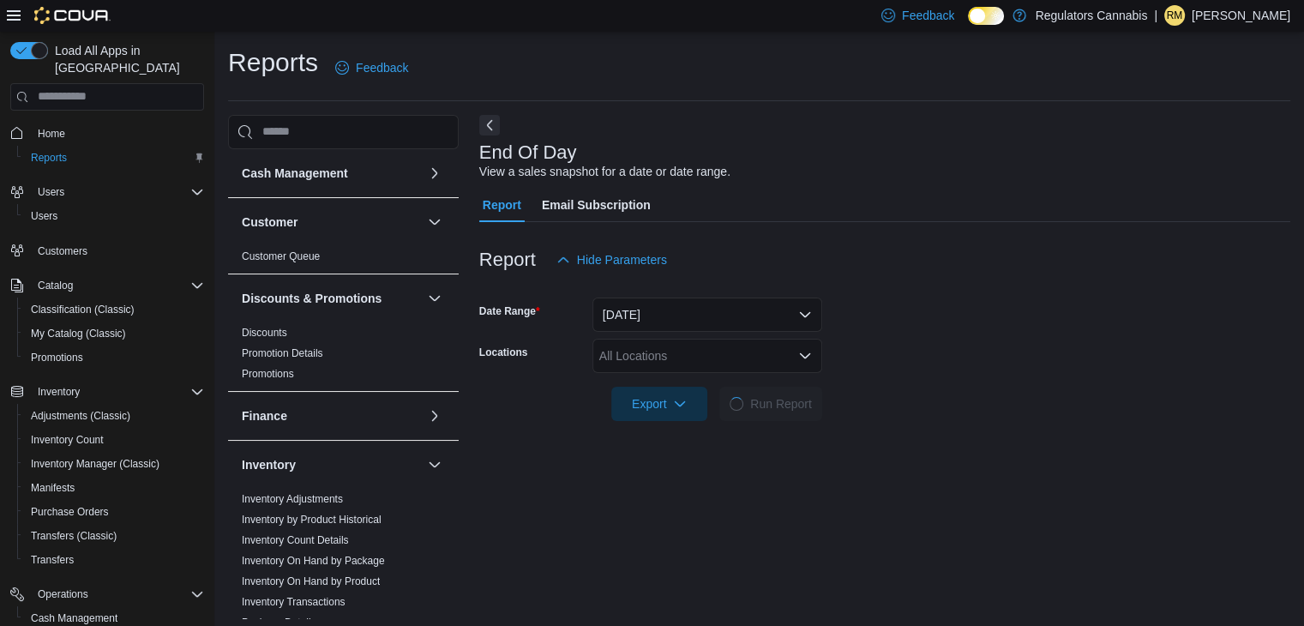
scroll to position [6, 0]
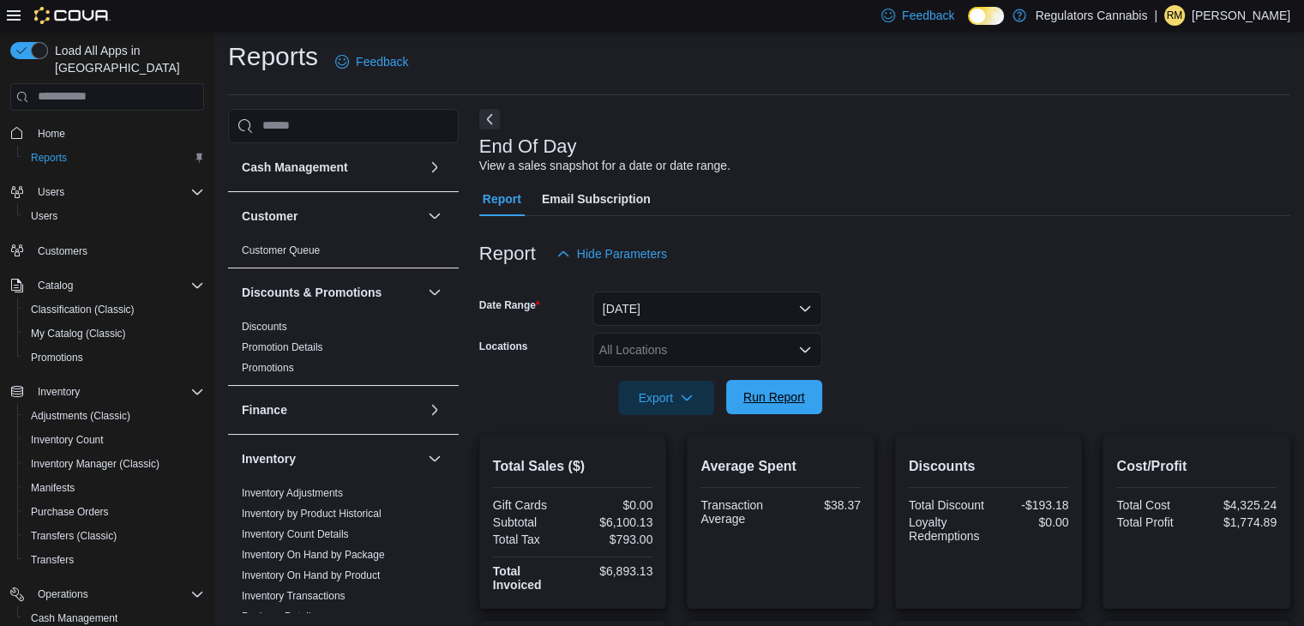
click at [754, 381] on span "Run Report" at bounding box center [773, 397] width 75 height 34
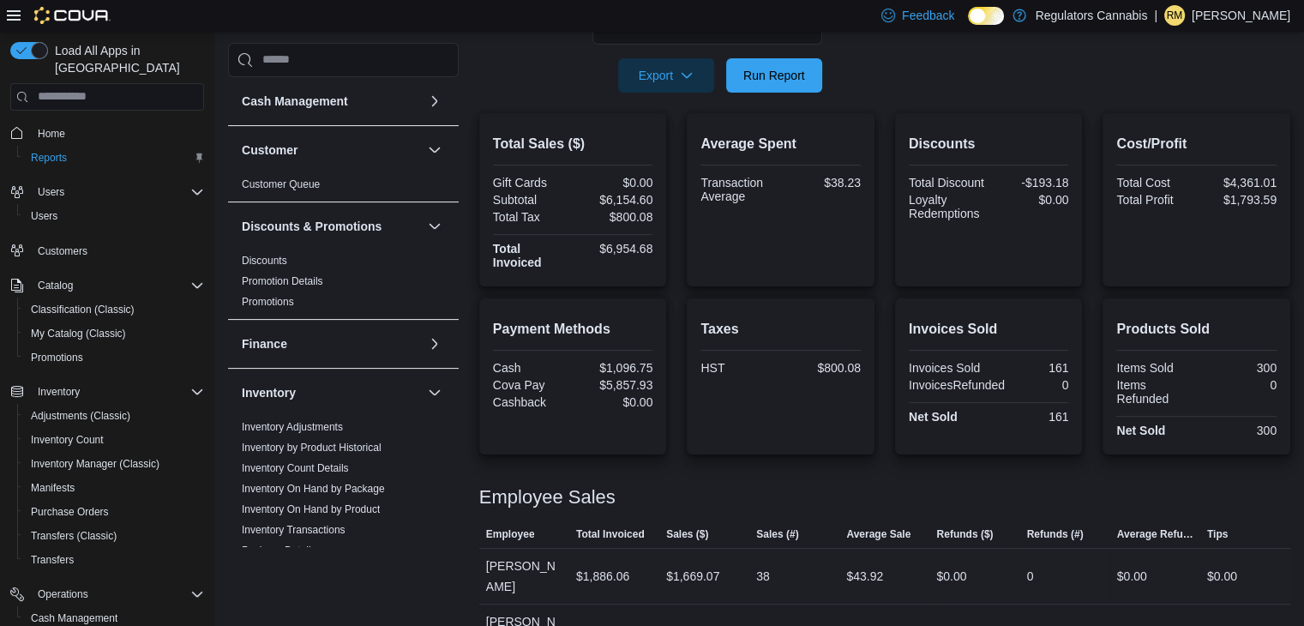
scroll to position [0, 0]
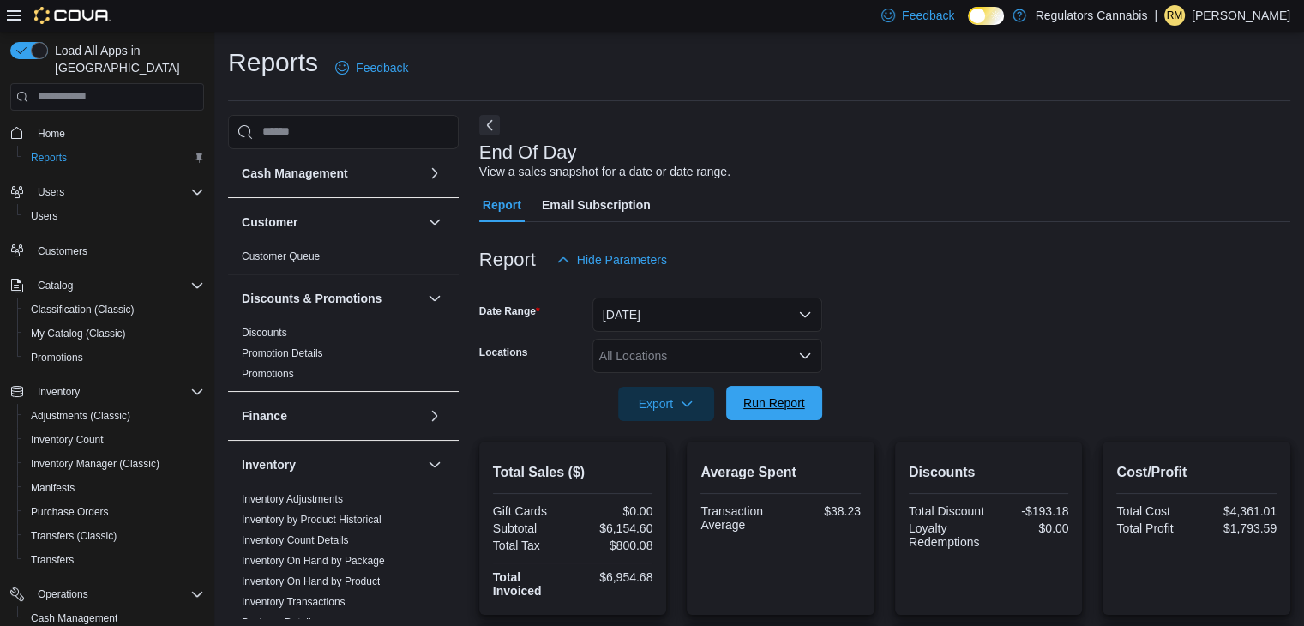
click at [754, 406] on span "Run Report" at bounding box center [774, 402] width 62 height 17
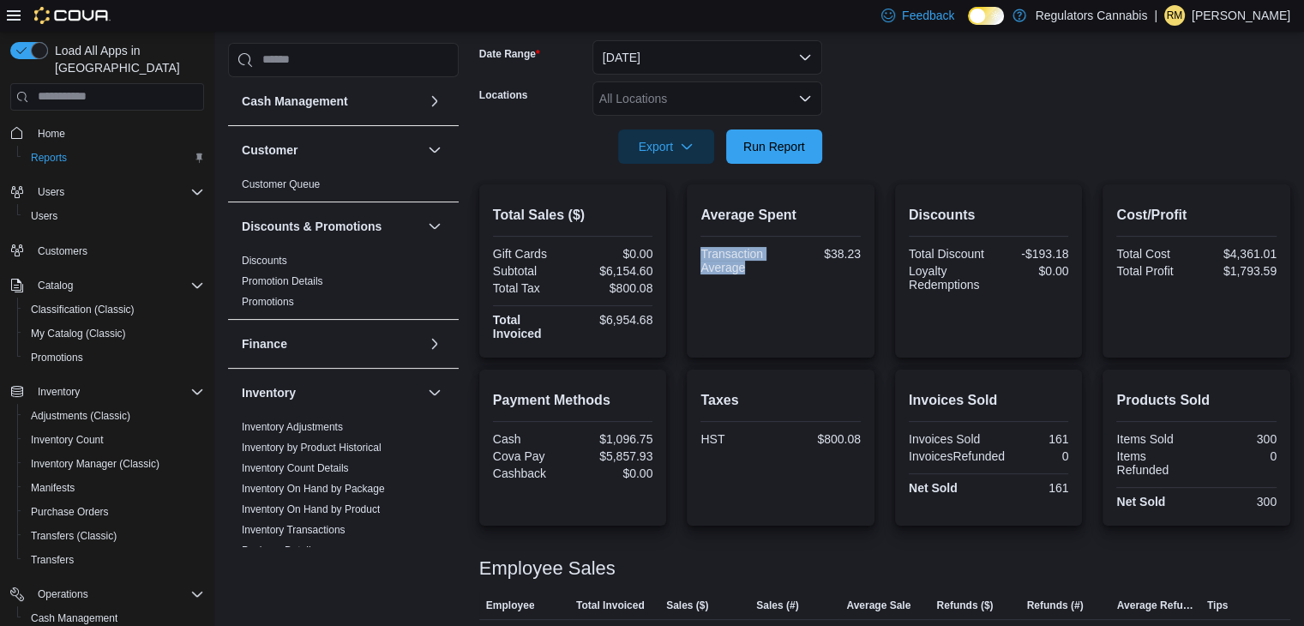
drag, startPoint x: 704, startPoint y: 251, endPoint x: 748, endPoint y: 264, distance: 45.6
click at [751, 266] on div "Transaction Average" at bounding box center [738, 260] width 76 height 27
click at [724, 261] on div "Transaction Average" at bounding box center [738, 260] width 76 height 27
drag, startPoint x: 758, startPoint y: 272, endPoint x: 696, endPoint y: 244, distance: 67.6
click at [696, 244] on div "Average Spent Transaction Average $38.23" at bounding box center [781, 270] width 188 height 173
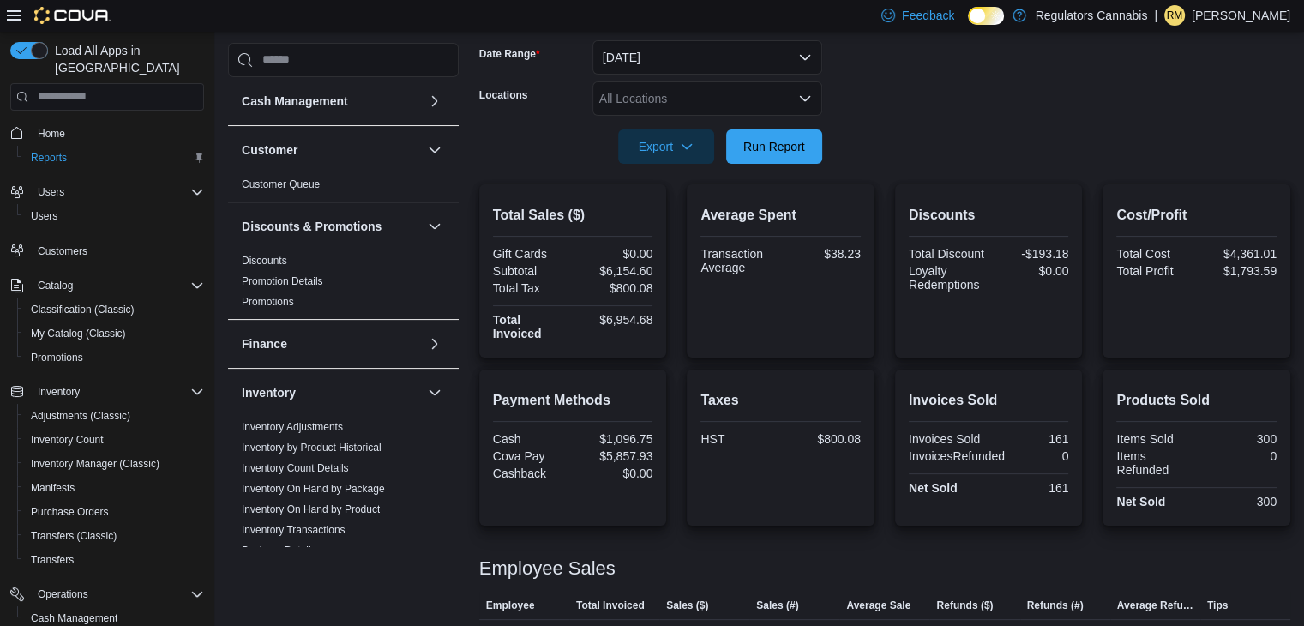
click at [772, 280] on div "Average Spent Transaction Average $38.23" at bounding box center [780, 271] width 160 height 146
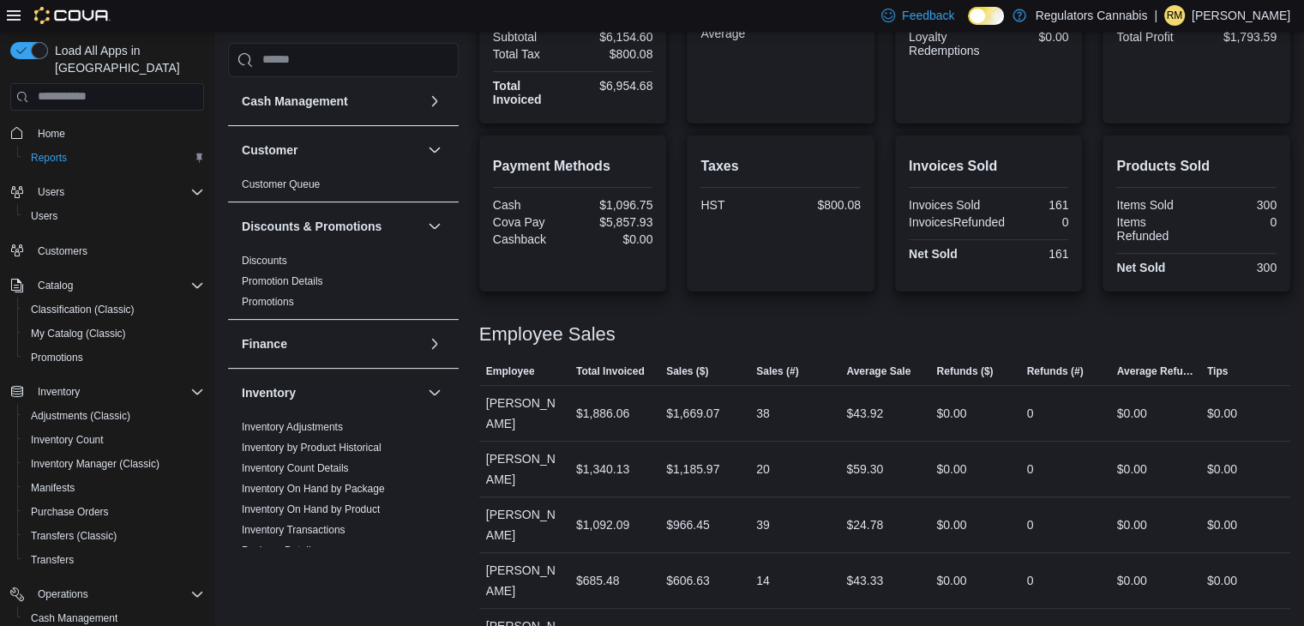
scroll to position [586, 0]
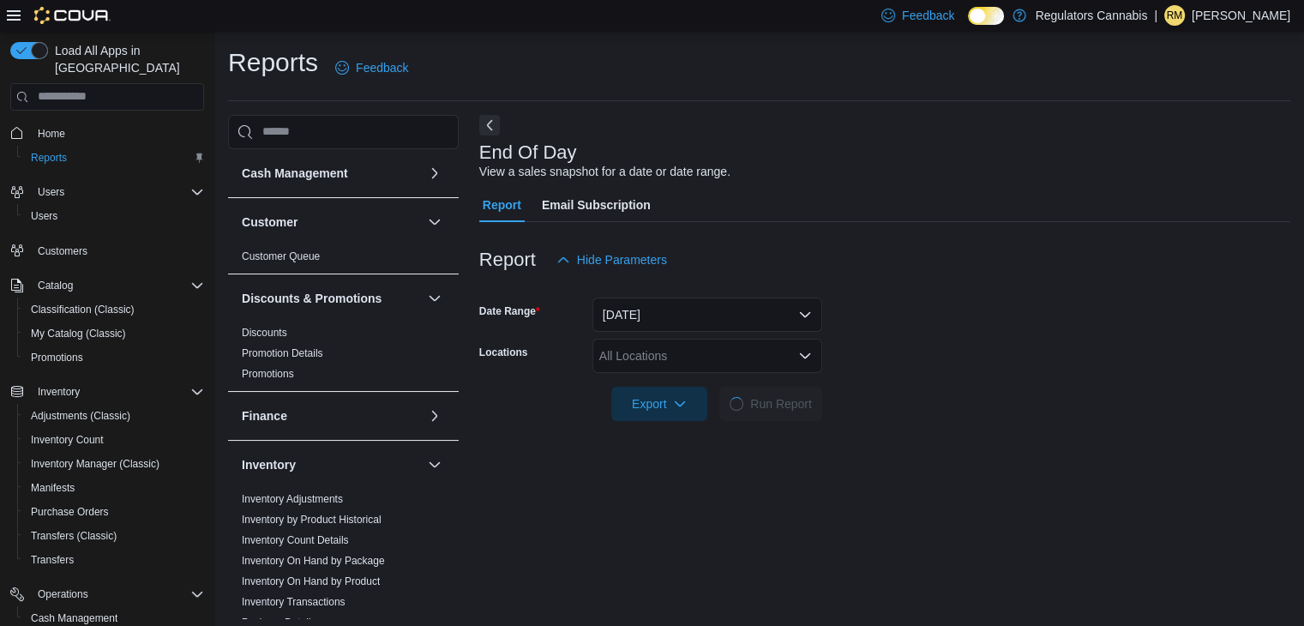
scroll to position [6, 0]
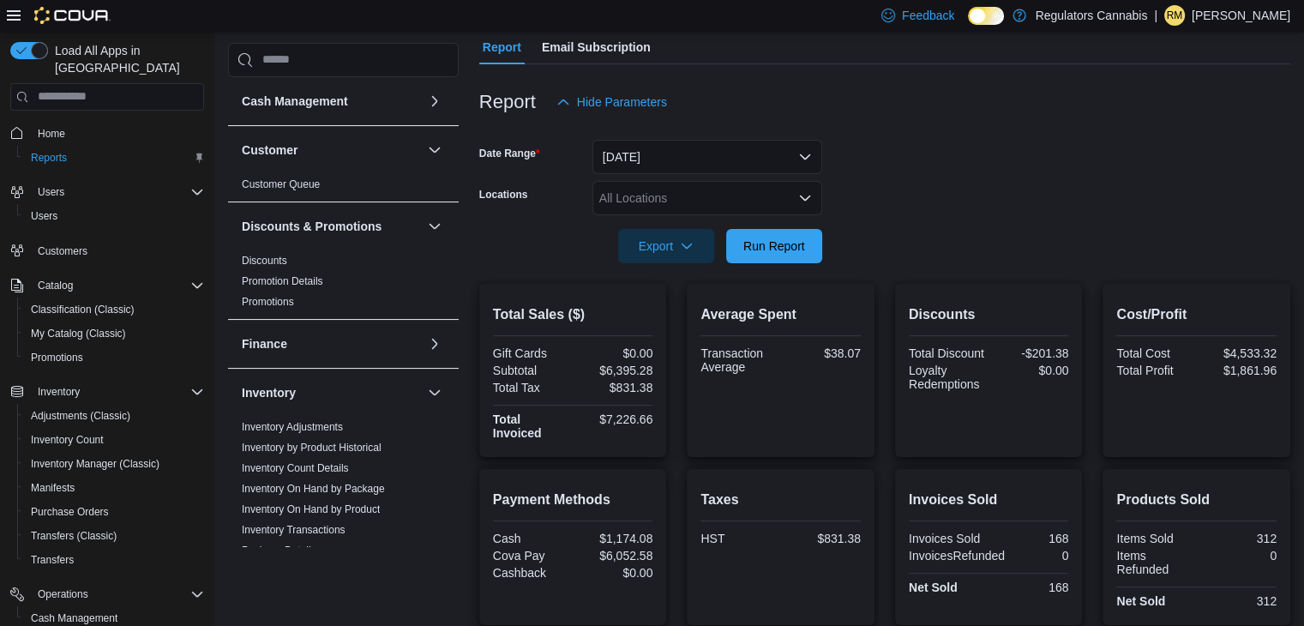
scroll to position [586, 0]
